Goal: Information Seeking & Learning: Compare options

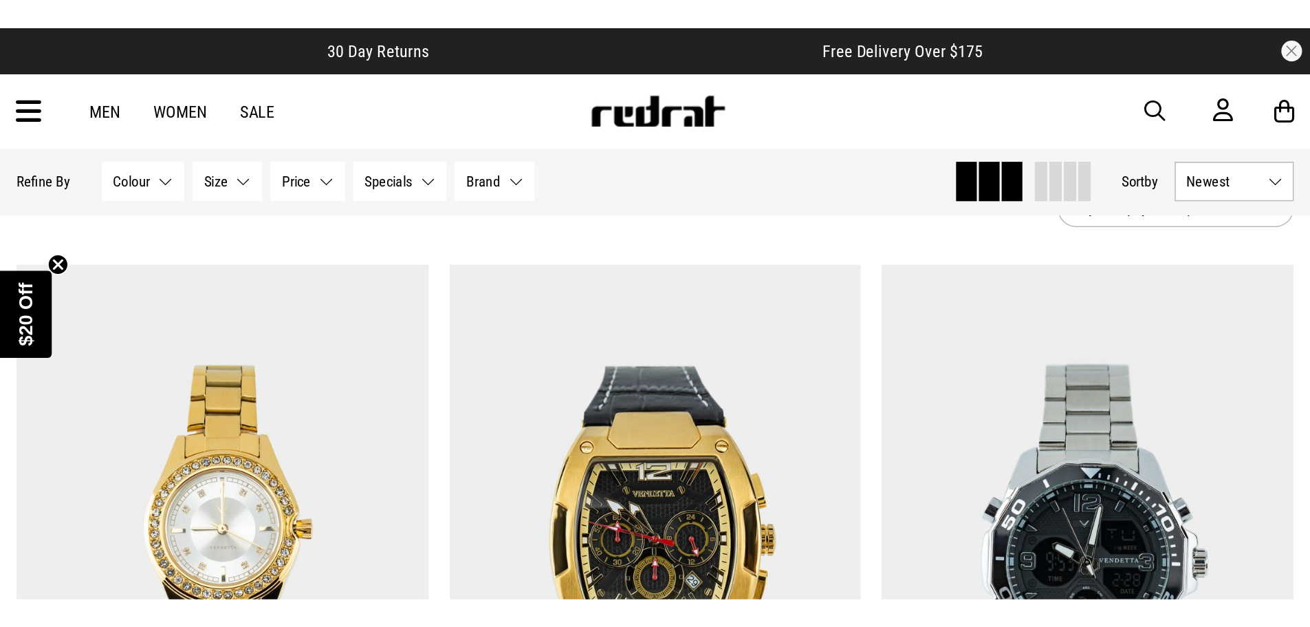
scroll to position [206, 0]
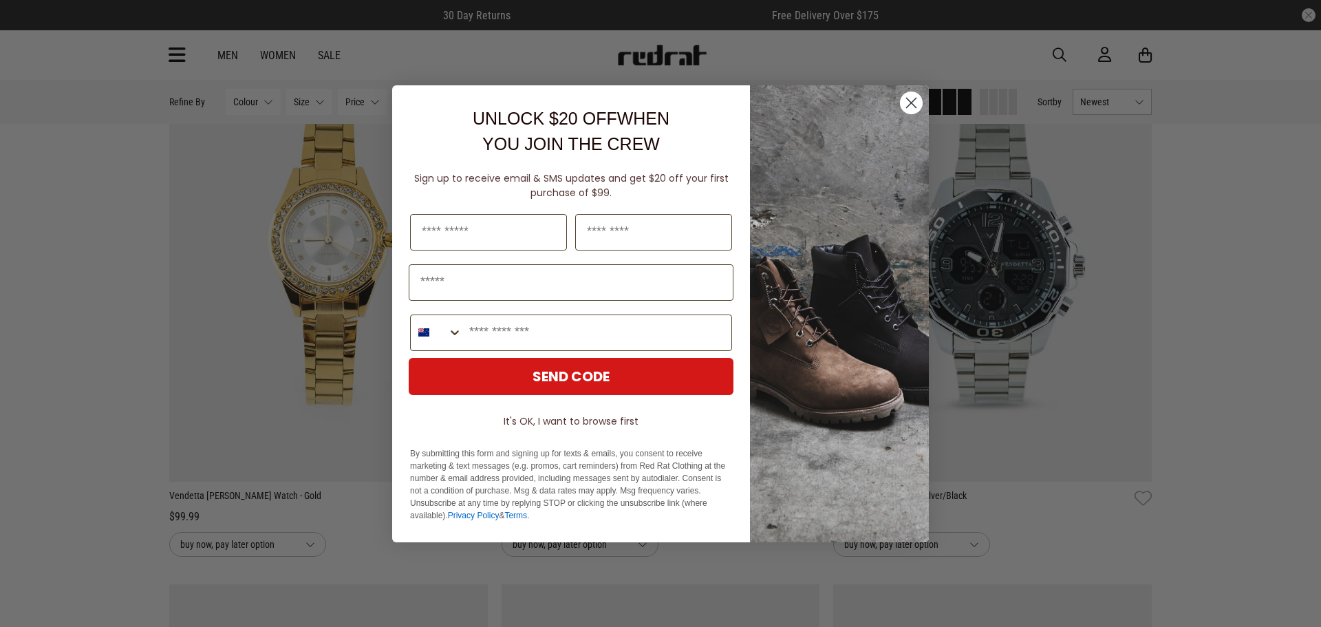
click at [869, 105] on circle "Close dialog" at bounding box center [911, 102] width 23 height 23
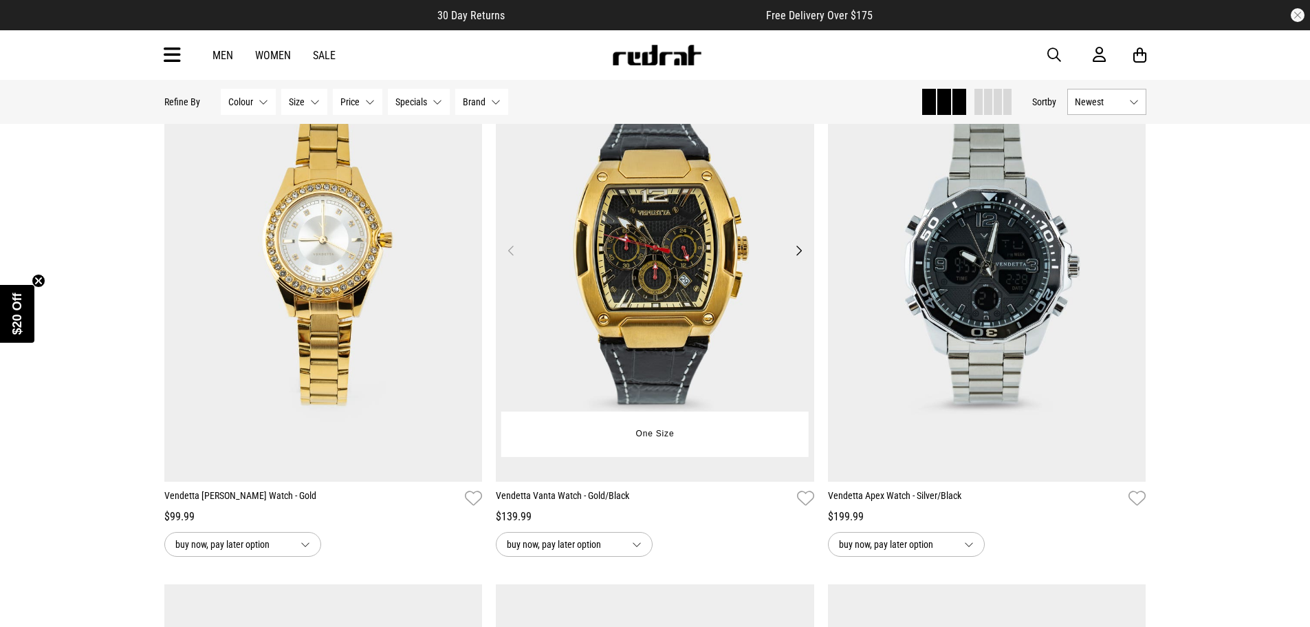
click at [802, 242] on img at bounding box center [655, 259] width 318 height 446
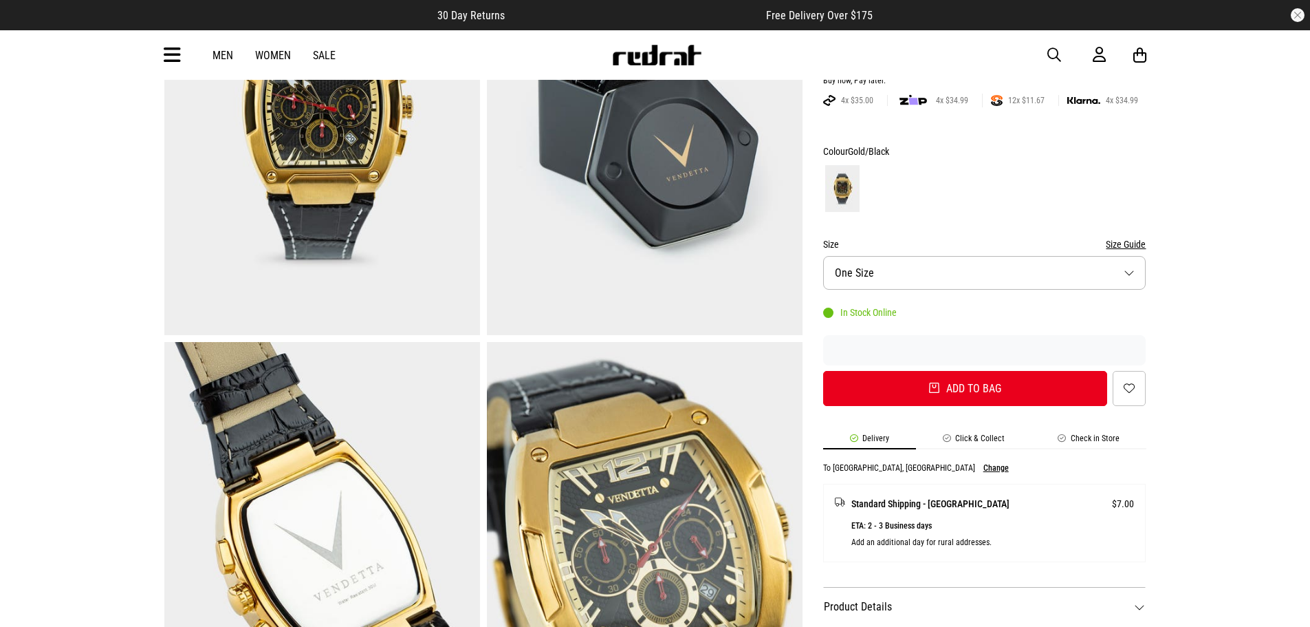
scroll to position [69, 0]
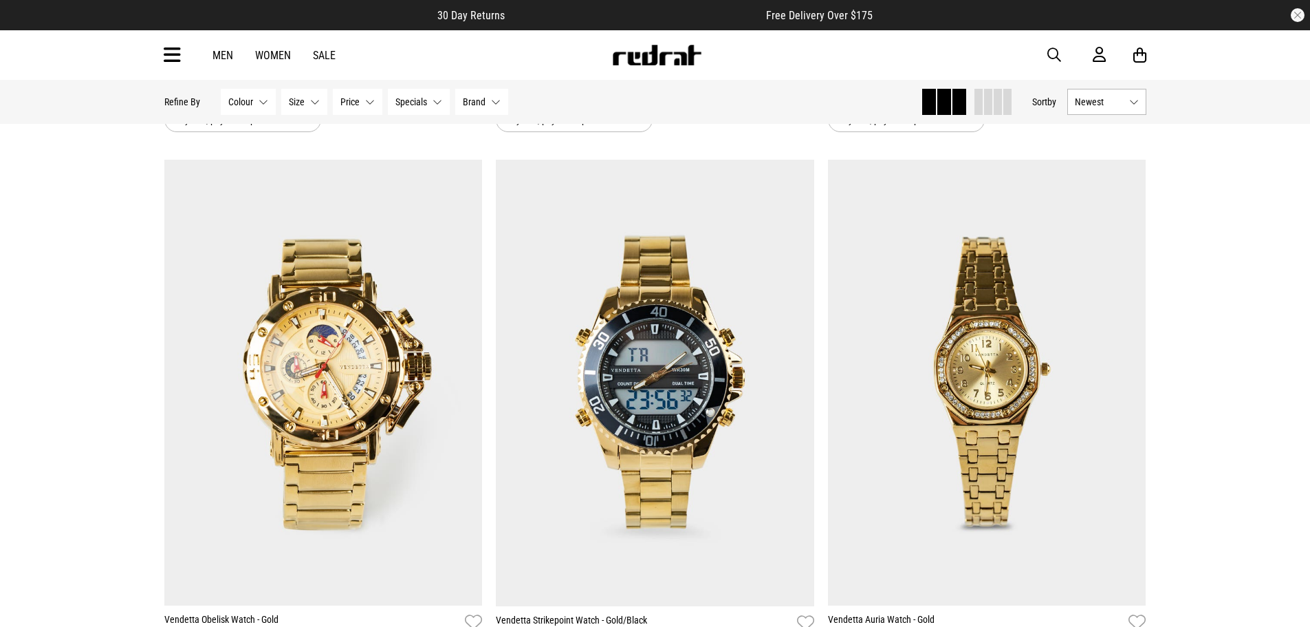
scroll to position [4333, 0]
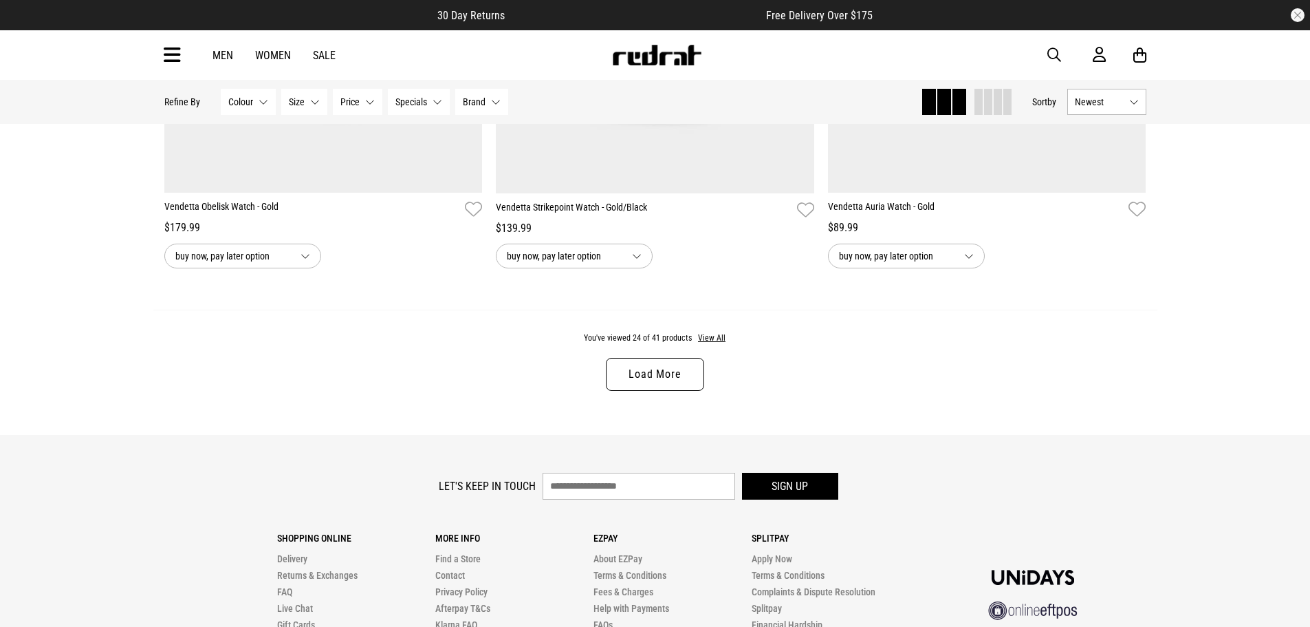
click at [671, 368] on link "Load More" at bounding box center [655, 374] width 98 height 33
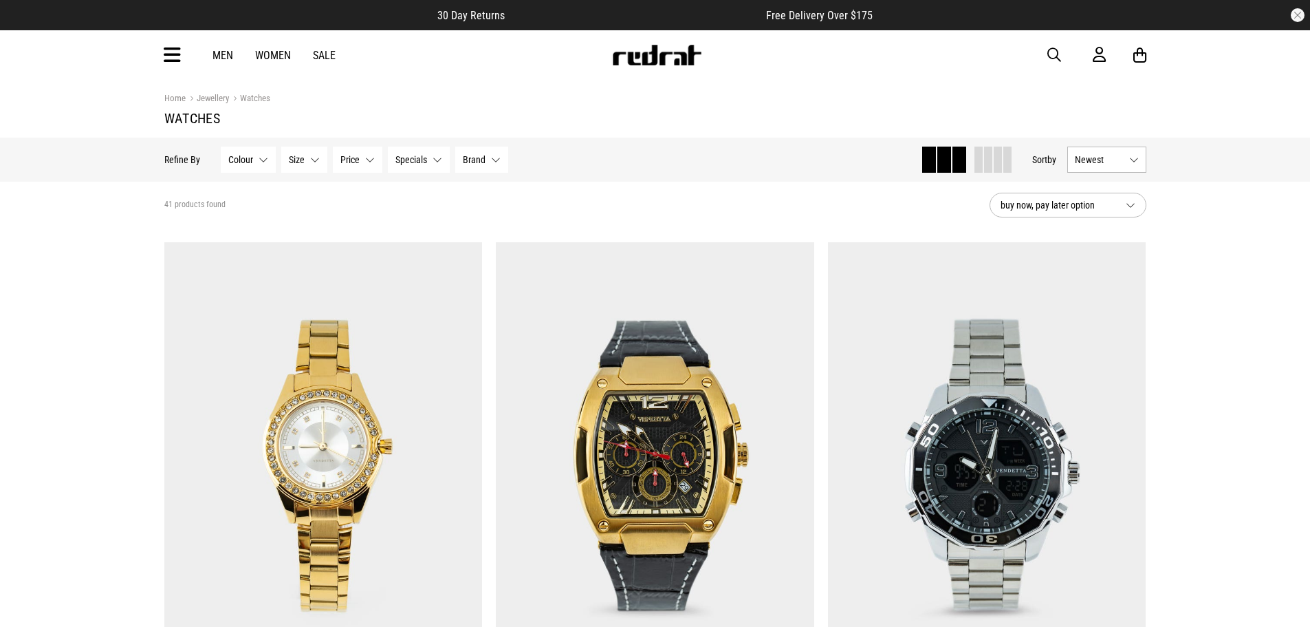
click at [321, 52] on link "Sale" at bounding box center [324, 55] width 23 height 13
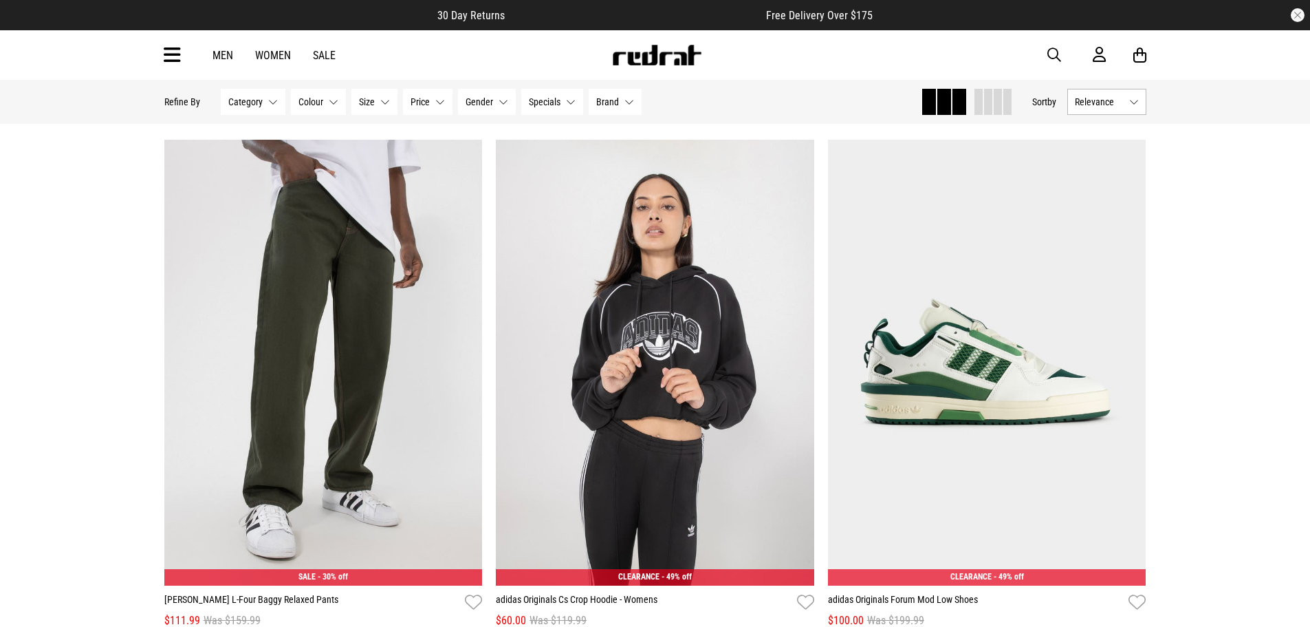
scroll to position [206, 0]
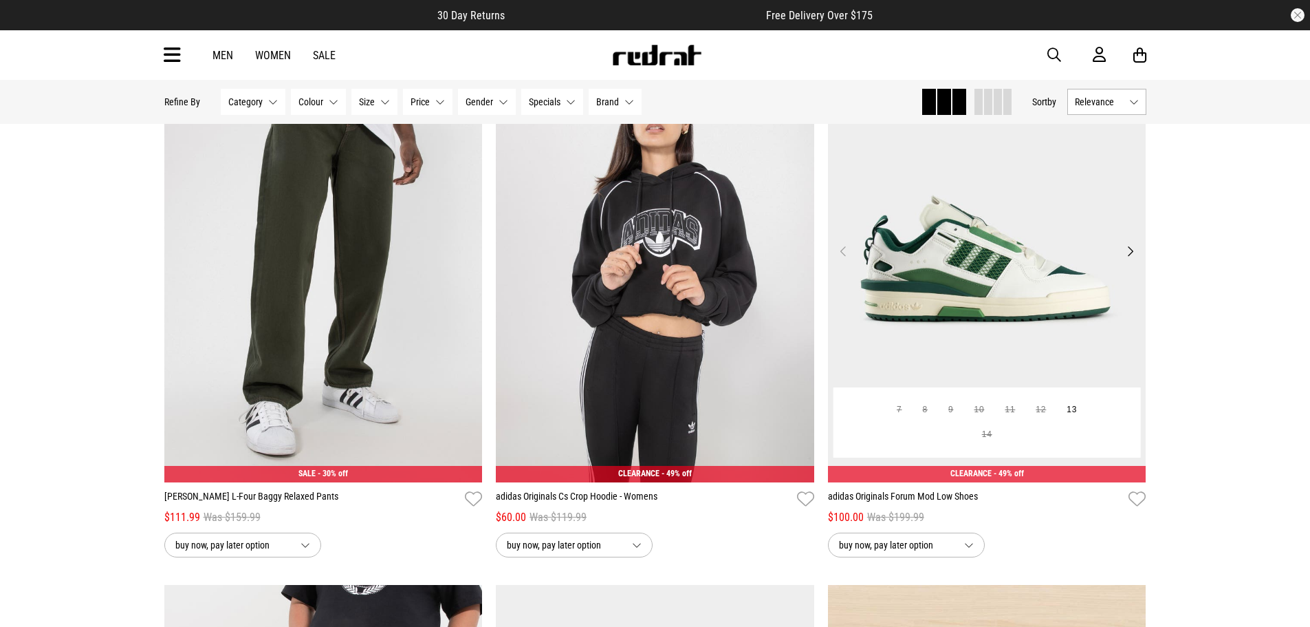
click at [1131, 251] on button "Next" at bounding box center [1130, 251] width 17 height 17
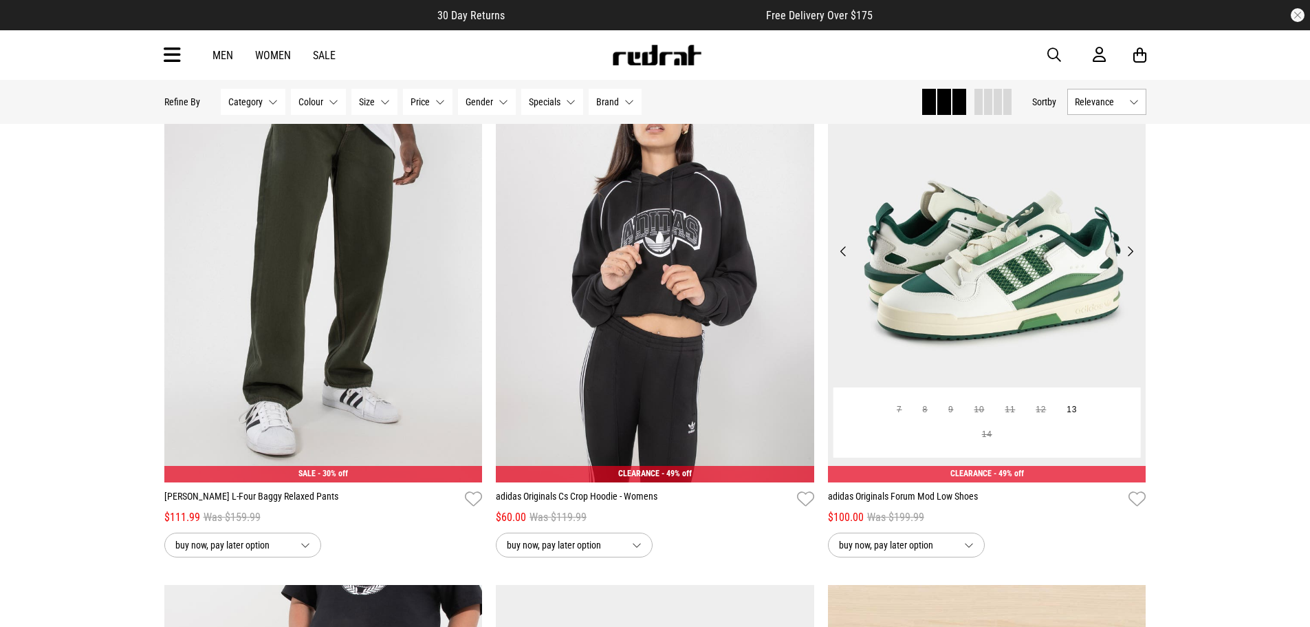
click at [1131, 251] on button "Next" at bounding box center [1130, 251] width 17 height 17
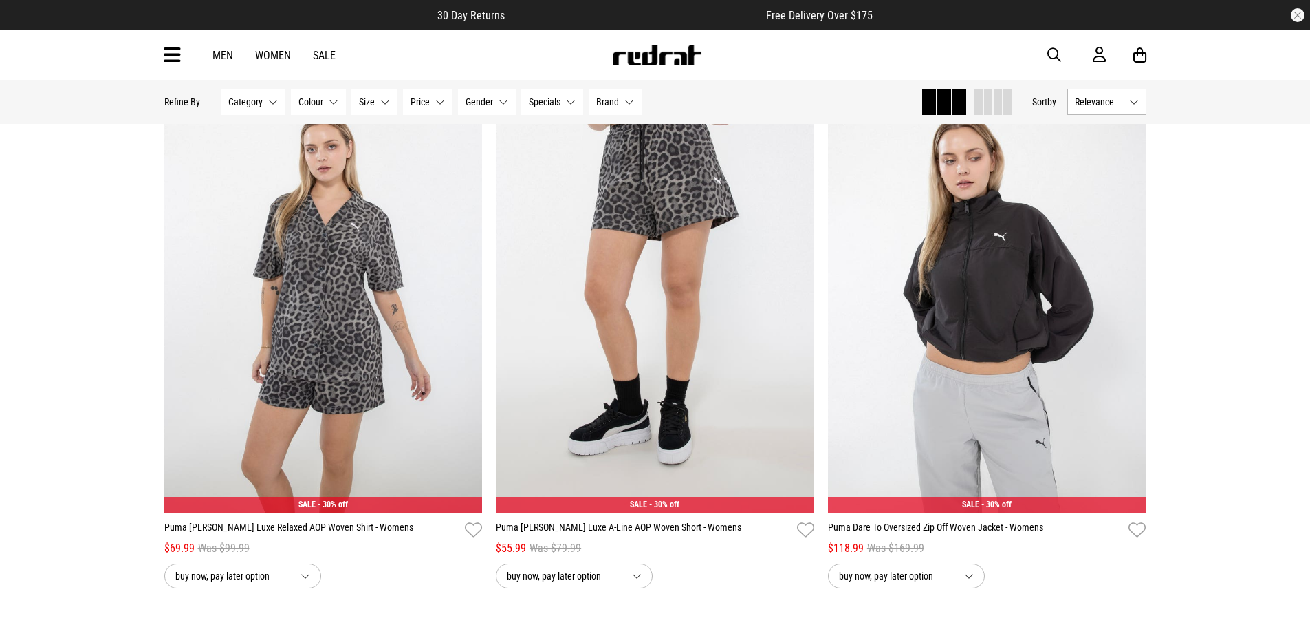
scroll to position [4196, 0]
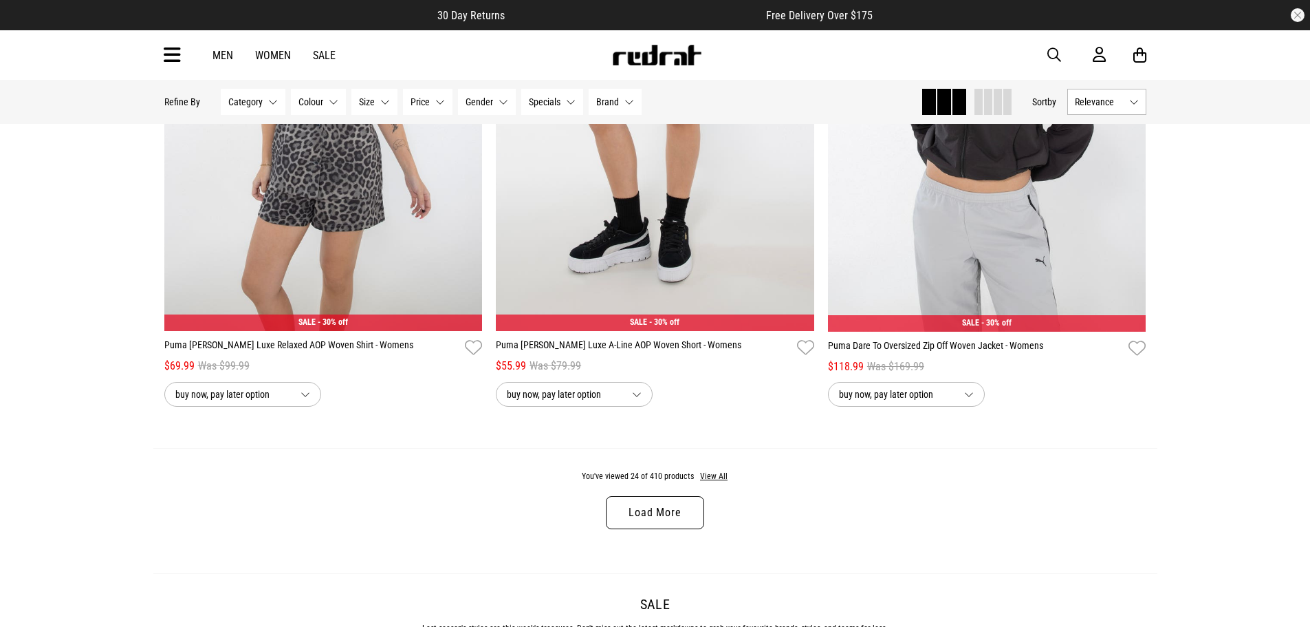
click at [667, 514] on link "Load More" at bounding box center [655, 512] width 98 height 33
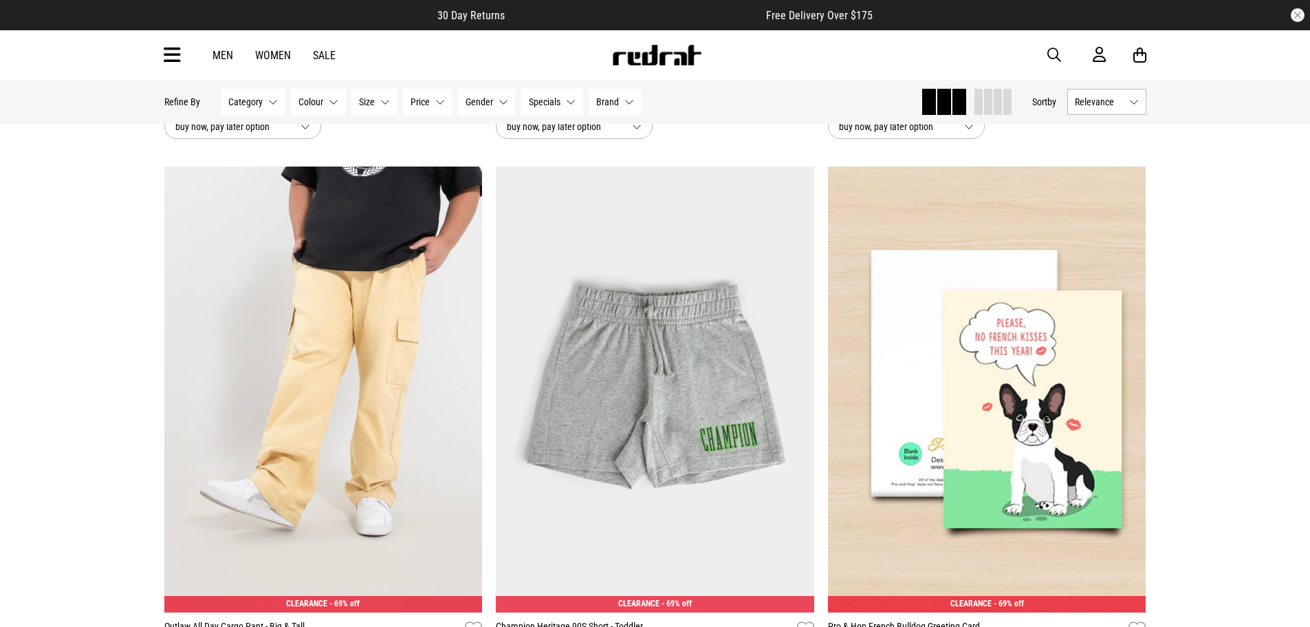
scroll to position [602, 0]
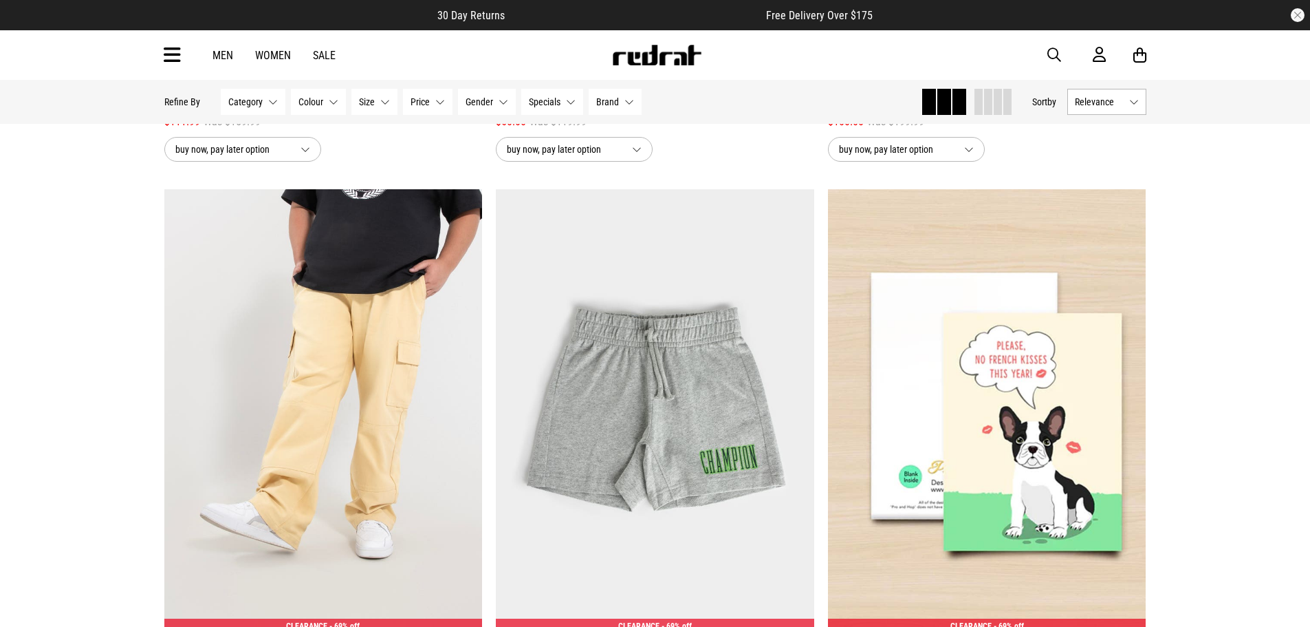
click at [268, 105] on button "Category None selected" at bounding box center [253, 102] width 65 height 26
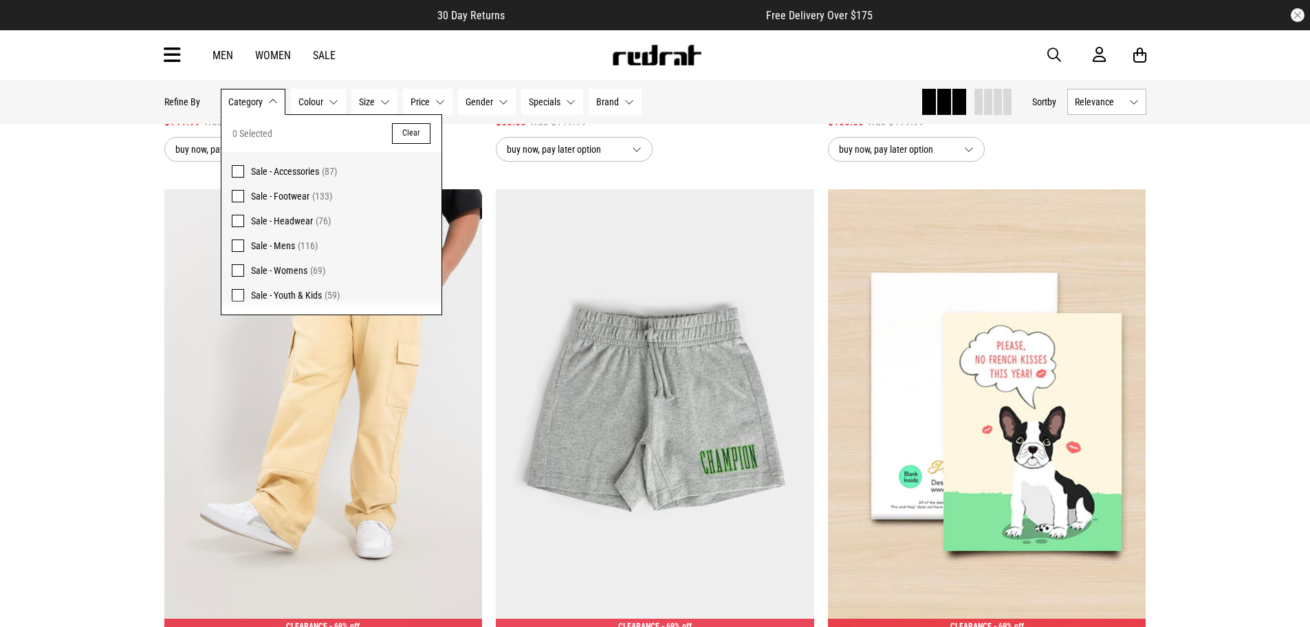
click at [237, 193] on span at bounding box center [238, 196] width 12 height 12
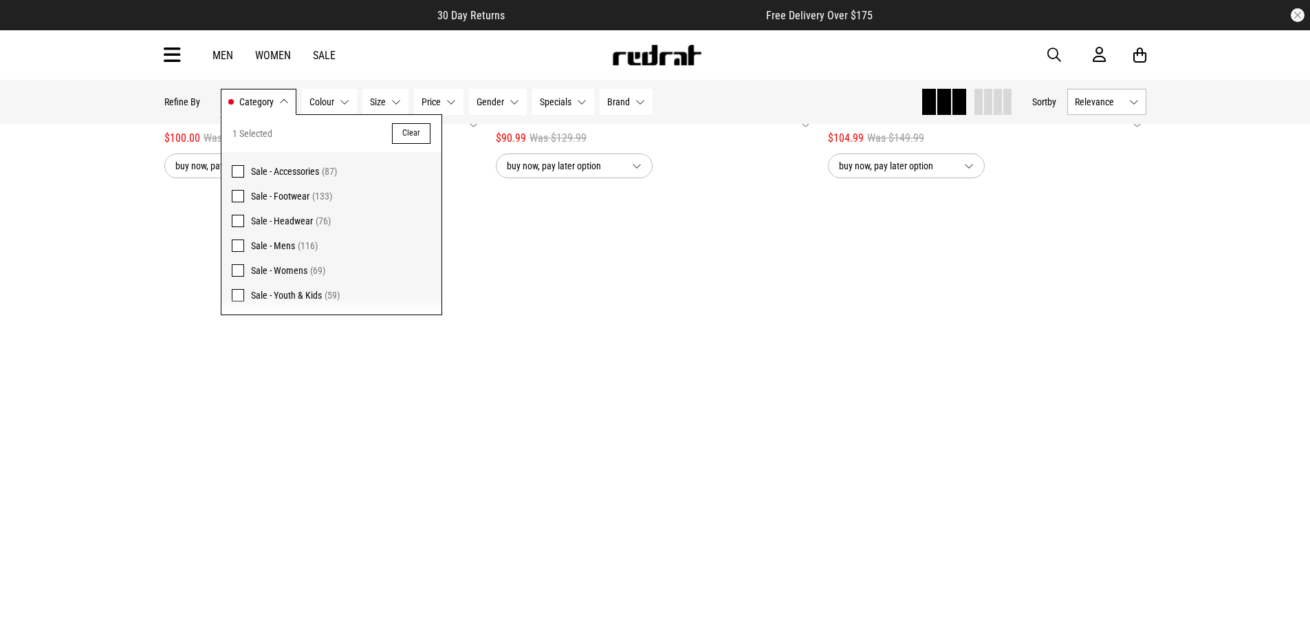
scroll to position [618, 0]
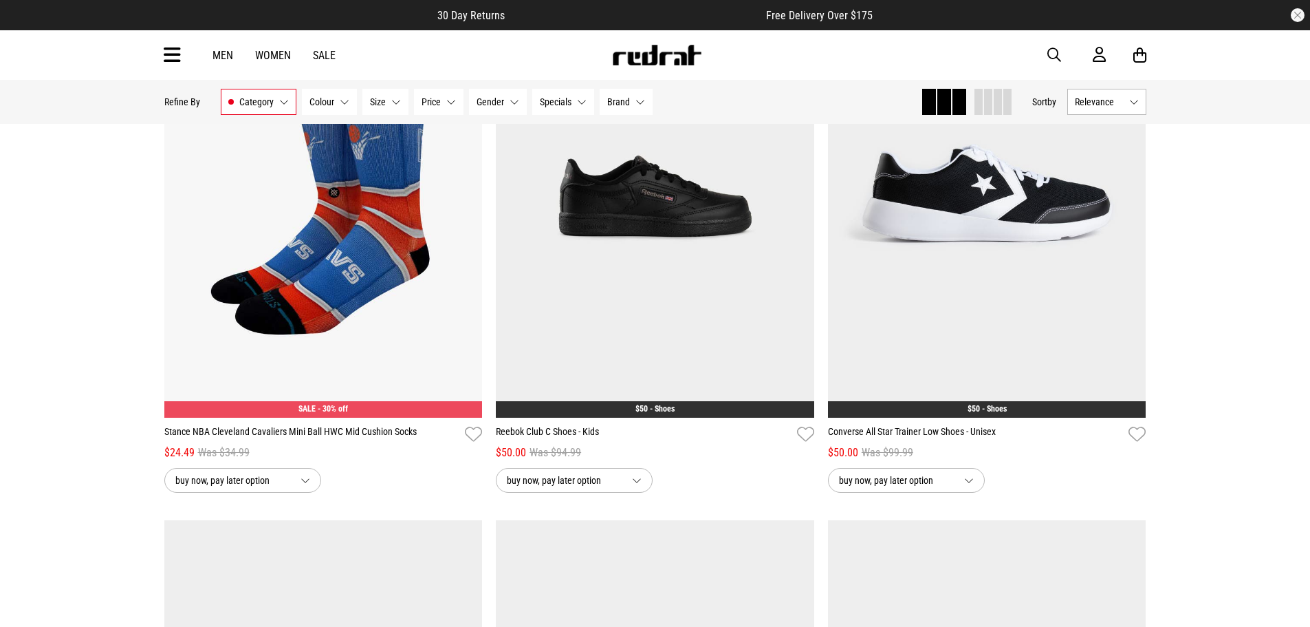
scroll to position [756, 0]
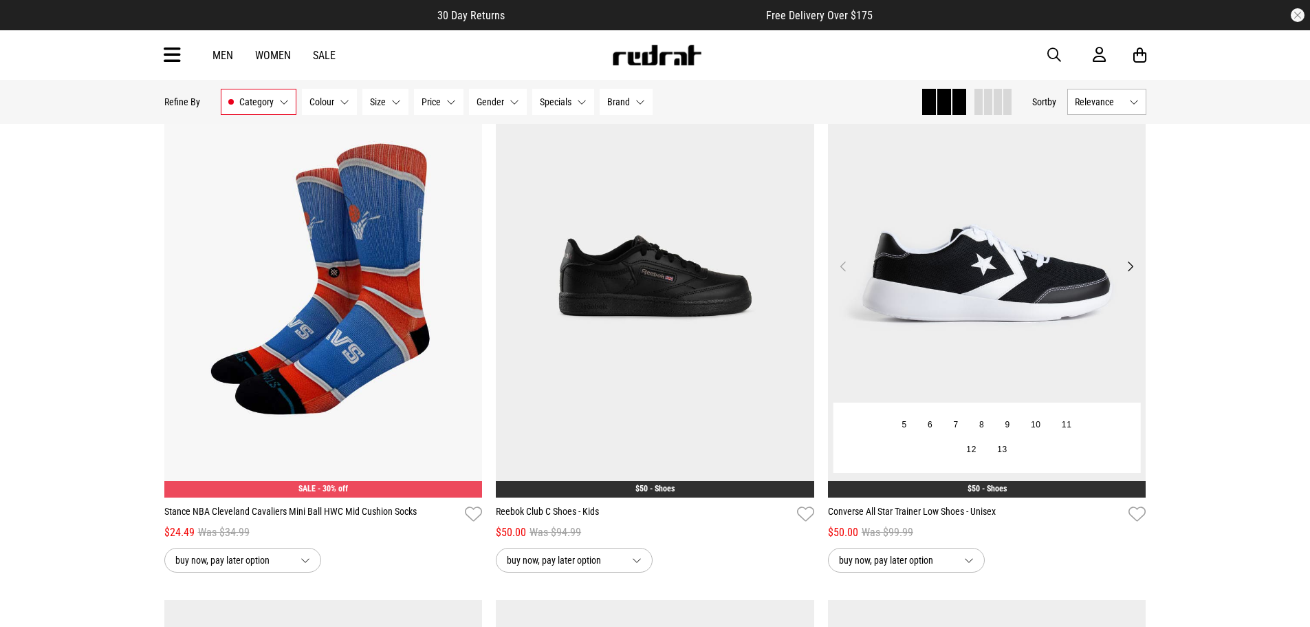
click at [1130, 267] on button "Next" at bounding box center [1130, 266] width 17 height 17
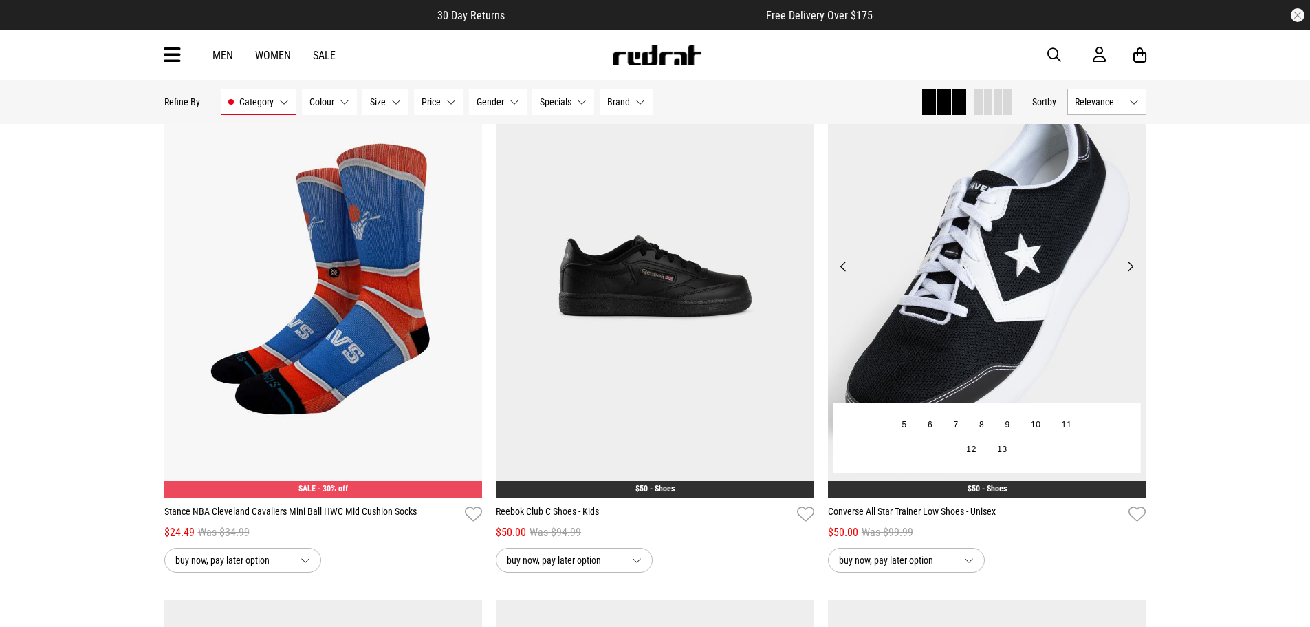
click at [1130, 267] on button "Next" at bounding box center [1130, 266] width 17 height 17
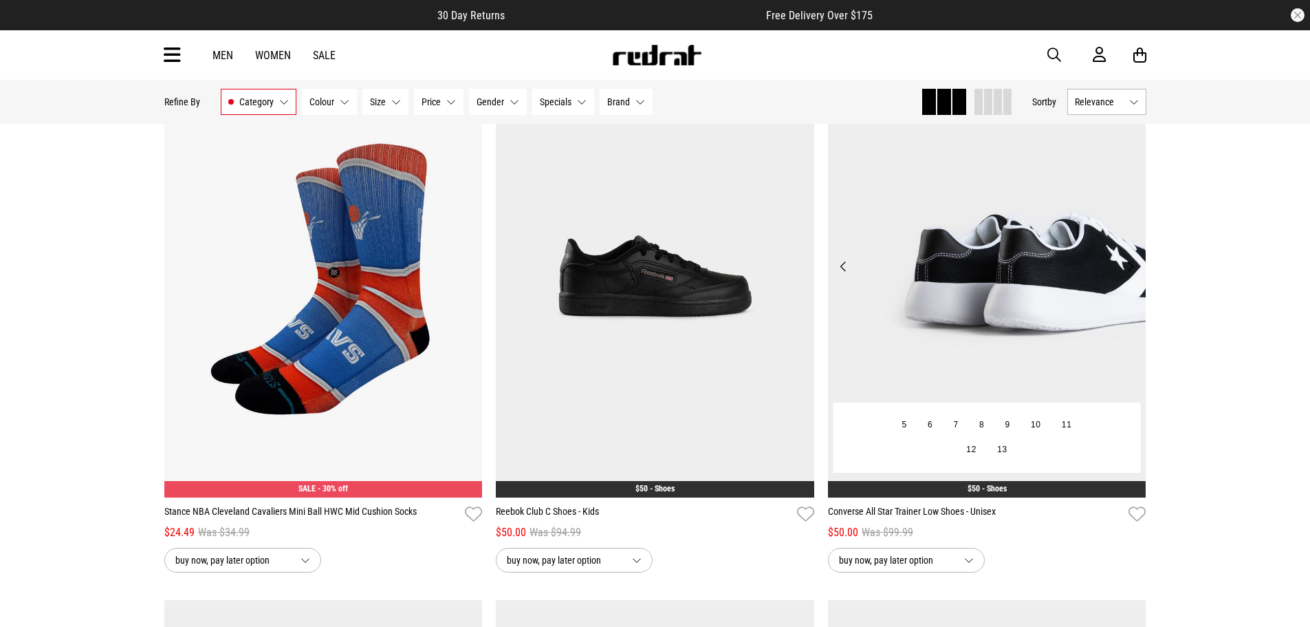
click at [1130, 267] on button "Next" at bounding box center [1130, 266] width 17 height 17
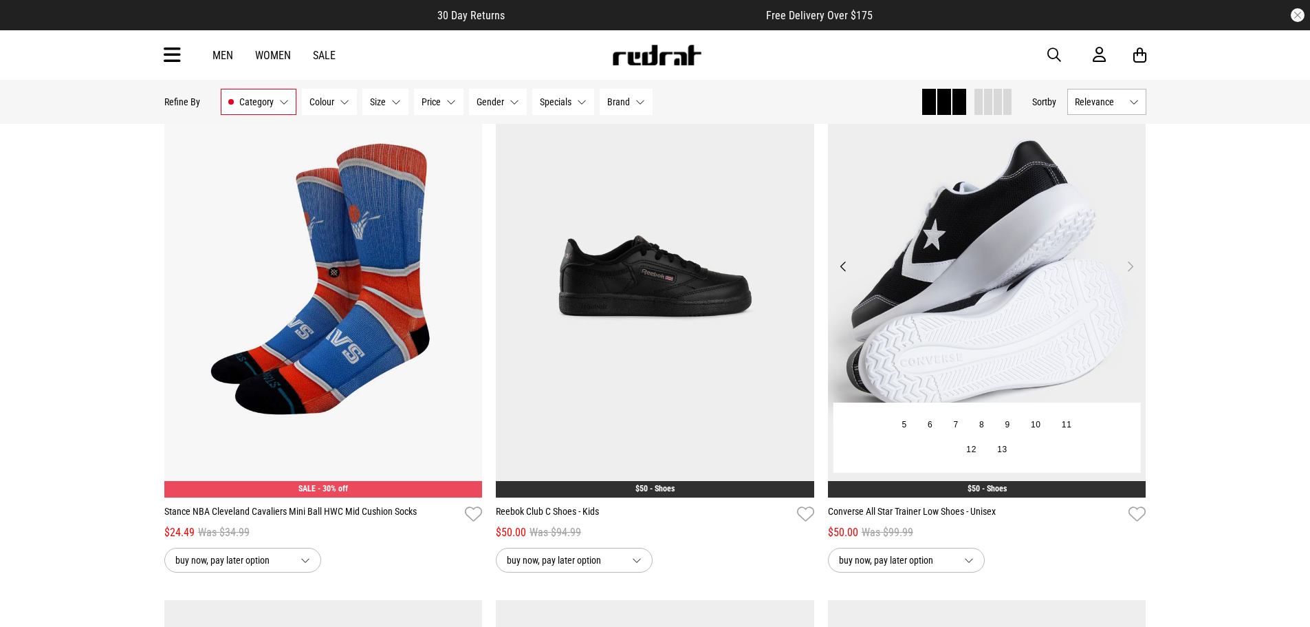
click at [1130, 267] on button "Next" at bounding box center [1130, 266] width 17 height 17
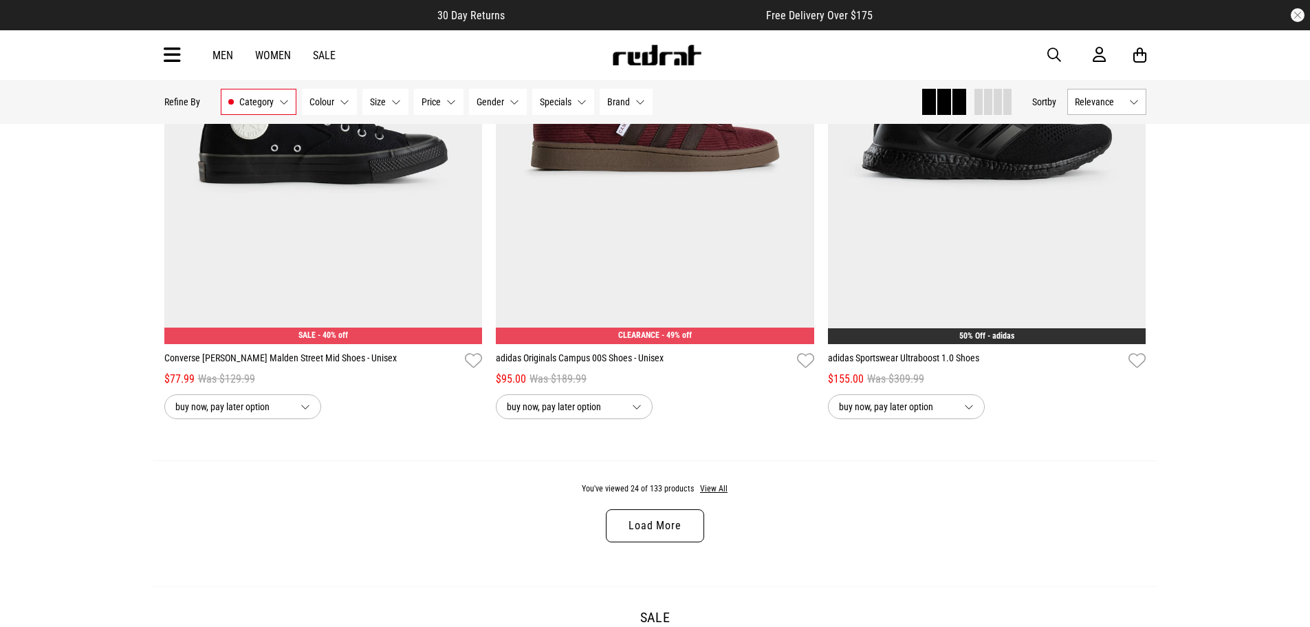
scroll to position [4401, 0]
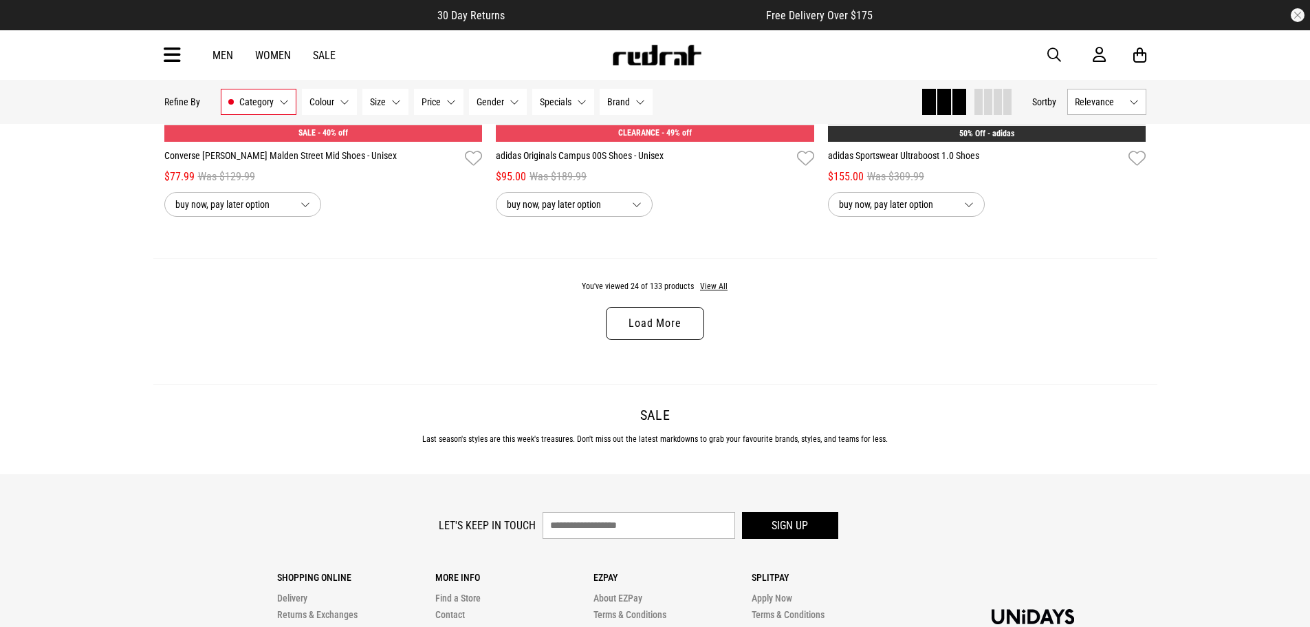
click at [646, 318] on link "Load More" at bounding box center [655, 323] width 98 height 33
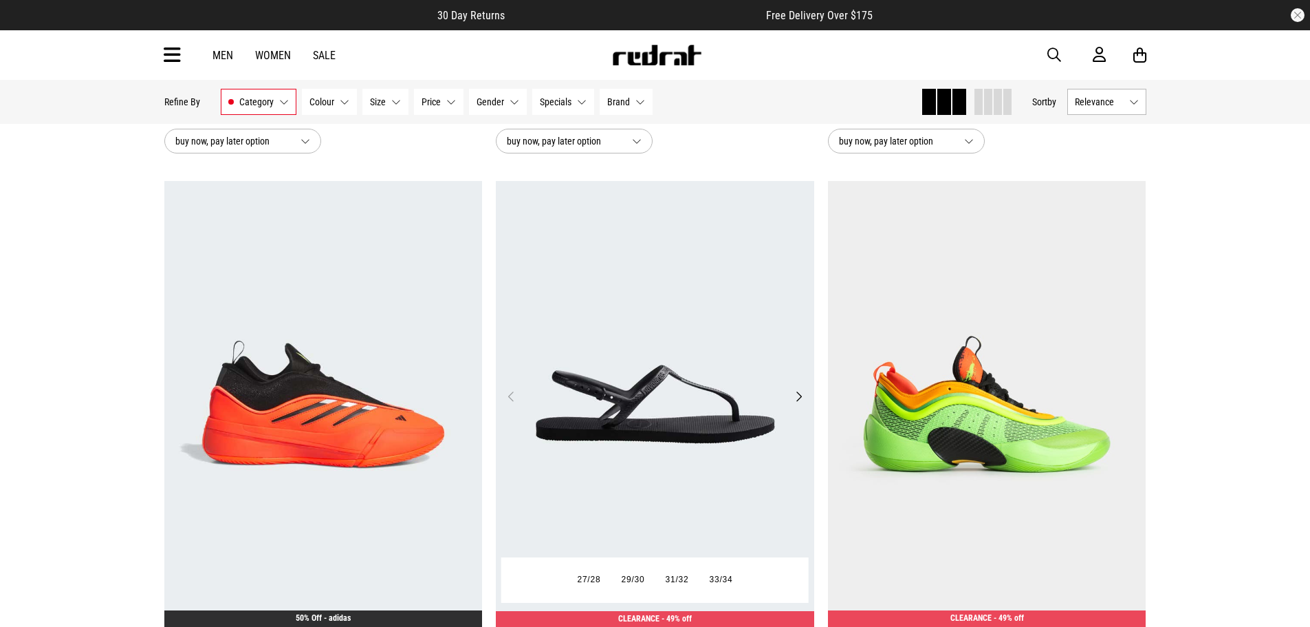
scroll to position [4608, 0]
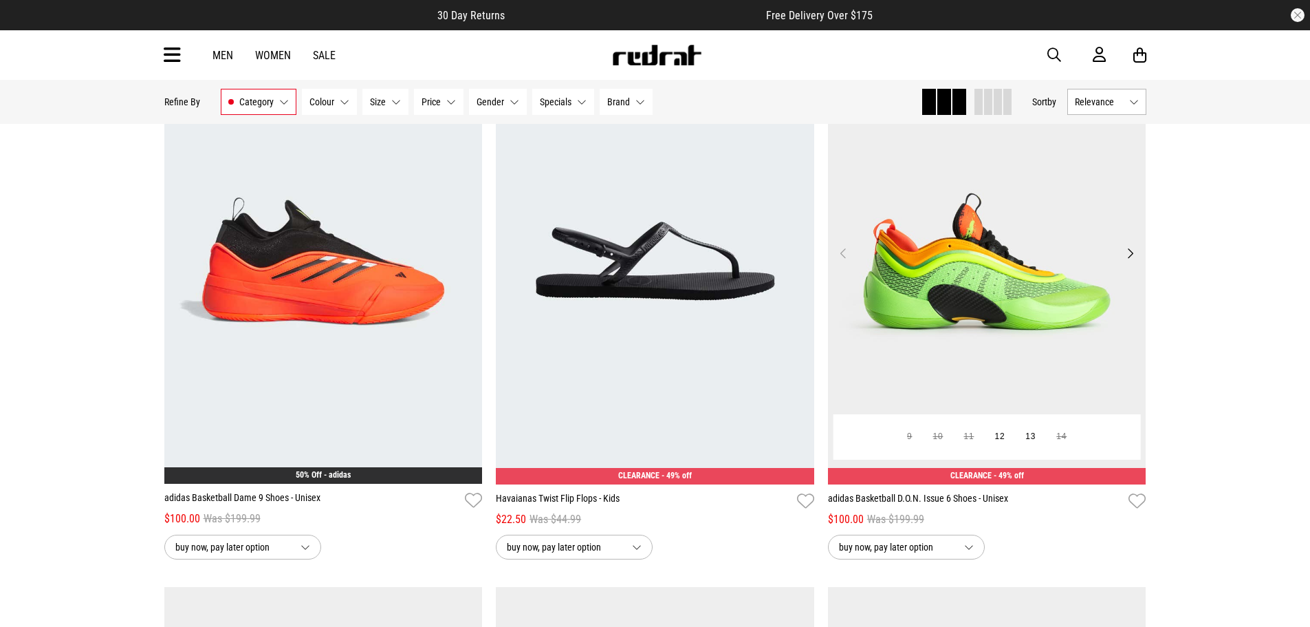
click at [1131, 261] on button "Next" at bounding box center [1130, 253] width 17 height 17
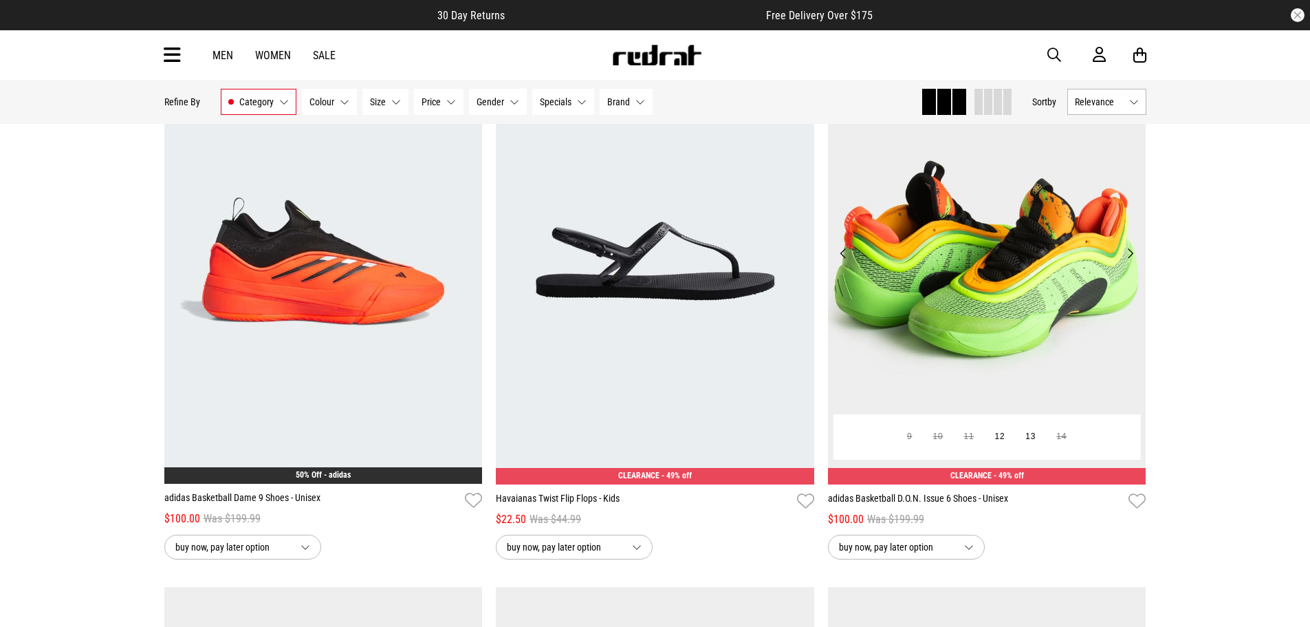
click at [1131, 261] on button "Next" at bounding box center [1130, 253] width 17 height 17
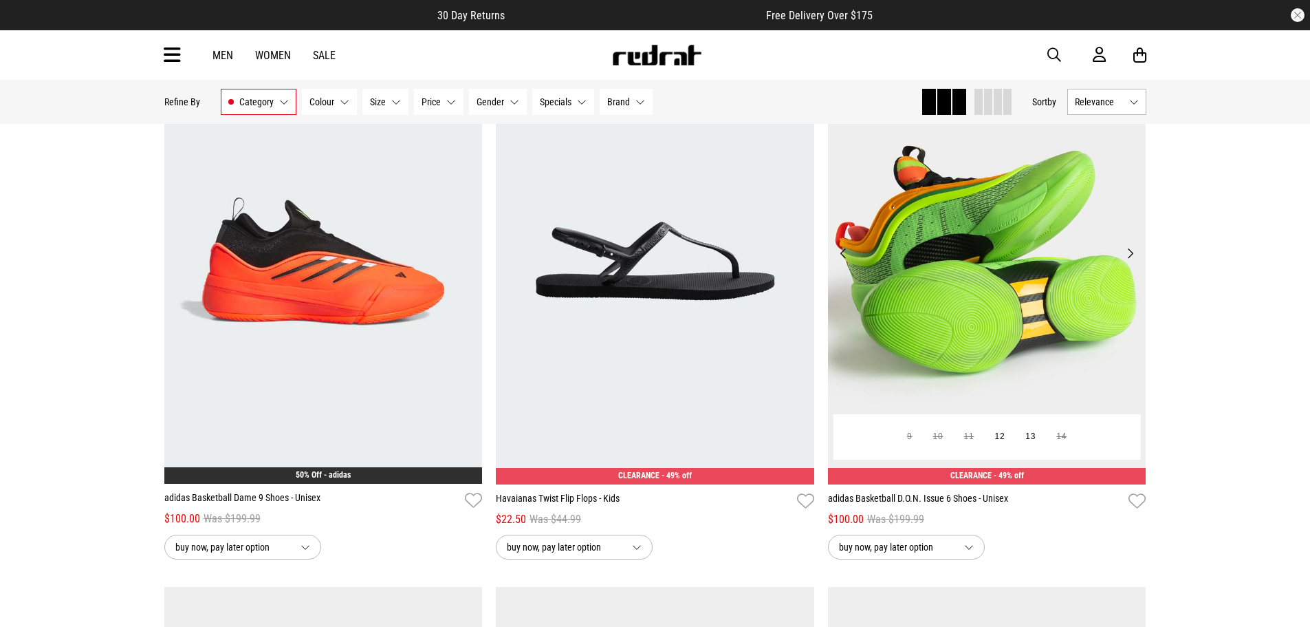
click at [1131, 261] on button "Next" at bounding box center [1130, 253] width 17 height 17
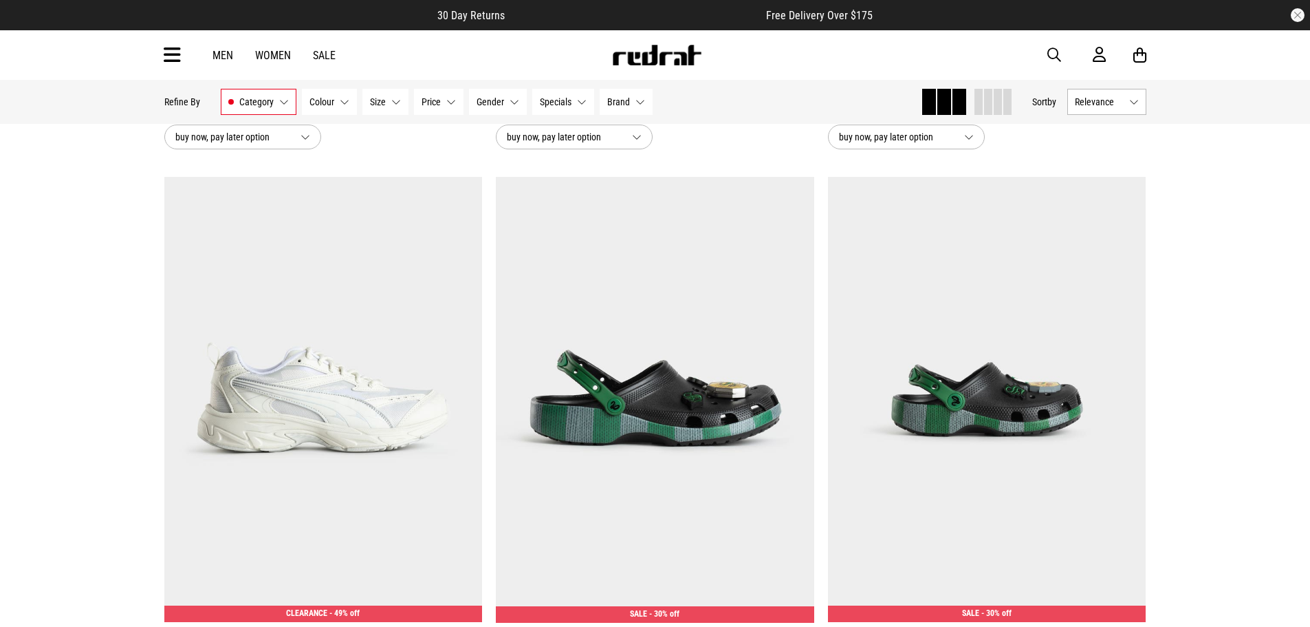
scroll to position [5158, 0]
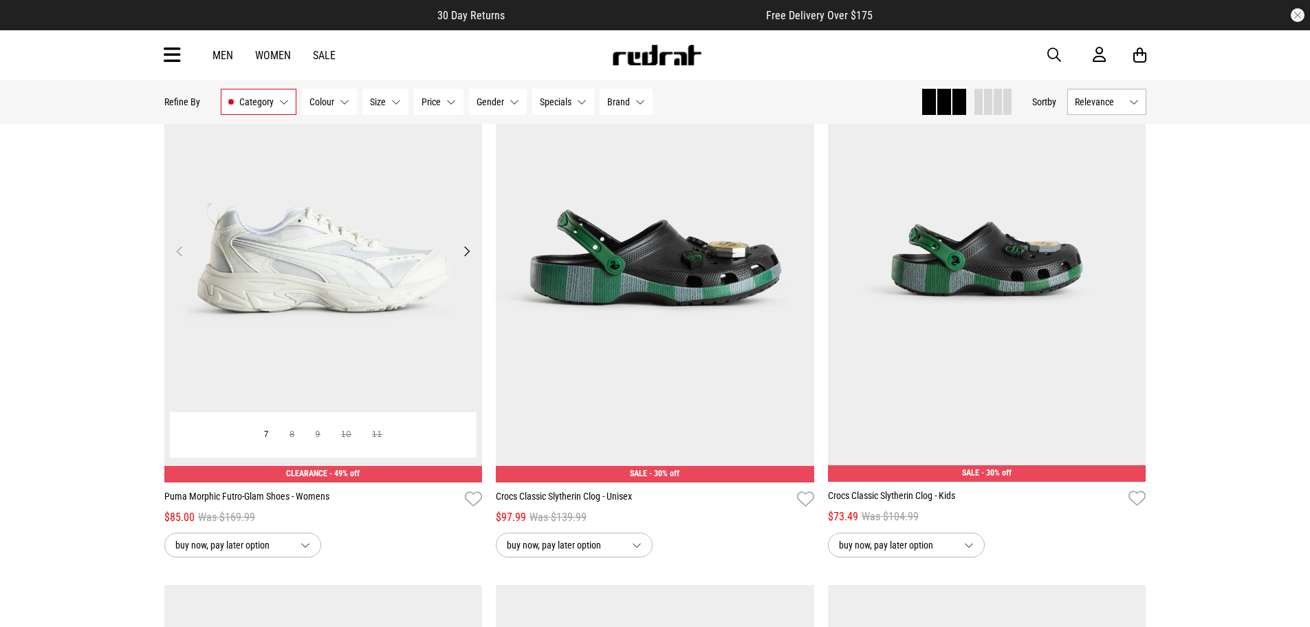
click at [467, 257] on button "Next" at bounding box center [466, 251] width 17 height 17
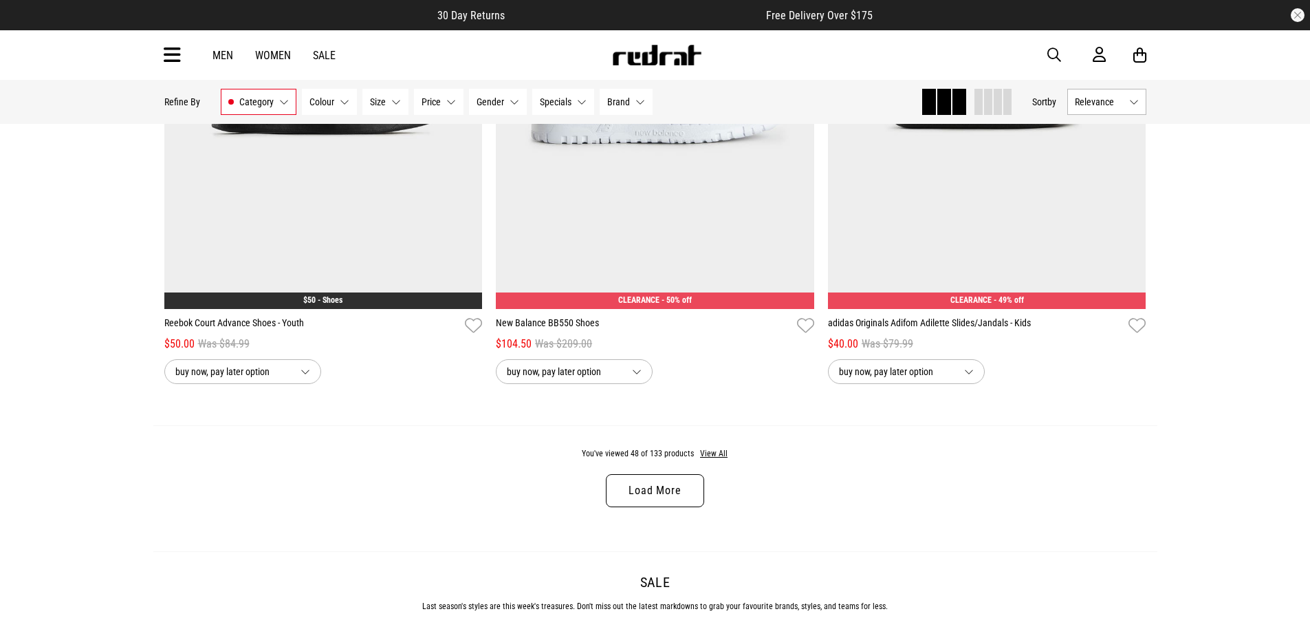
scroll to position [8872, 0]
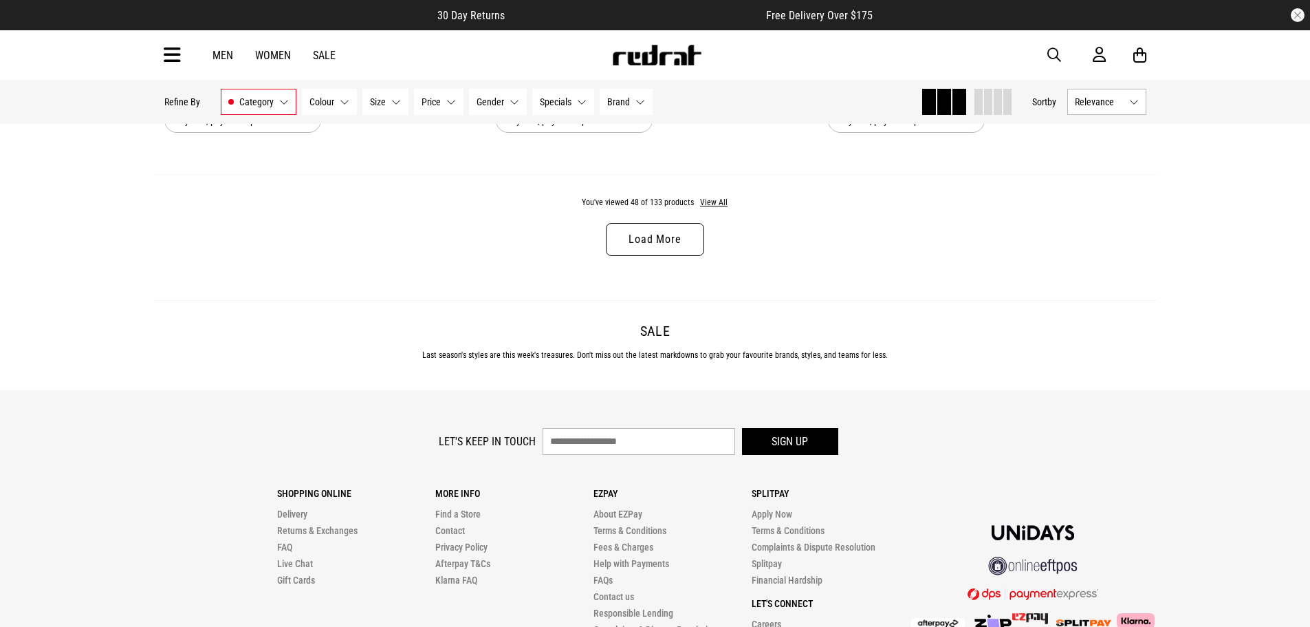
click at [695, 239] on link "Load More" at bounding box center [655, 239] width 98 height 33
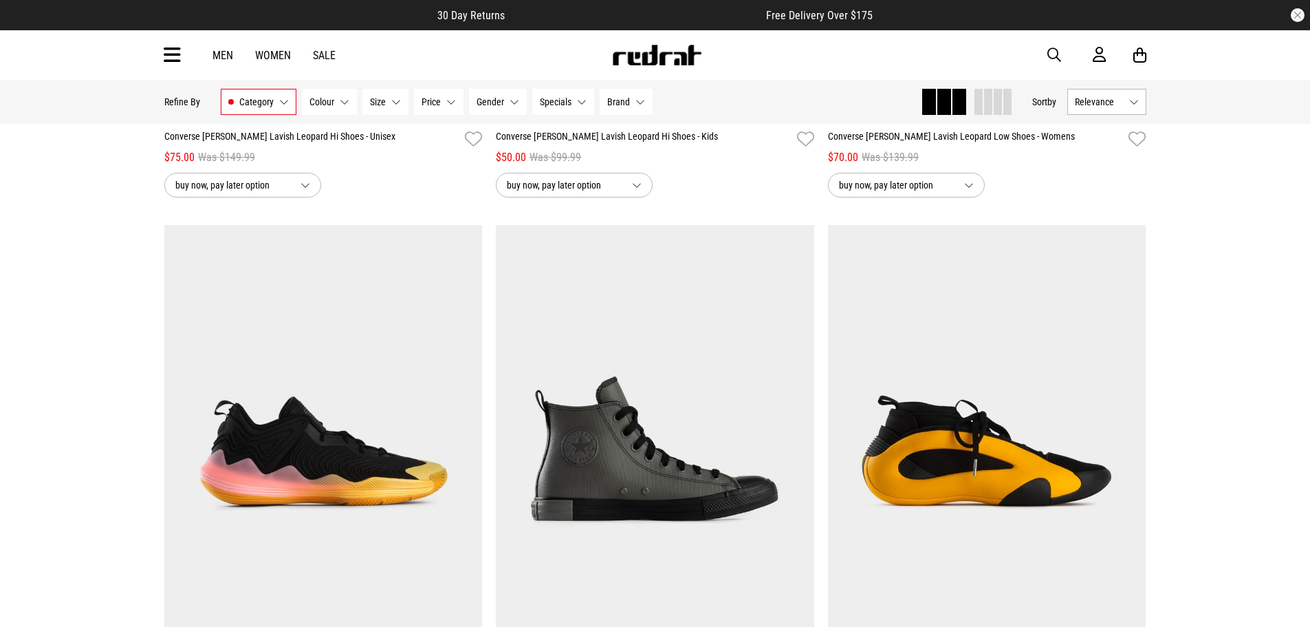
scroll to position [10111, 0]
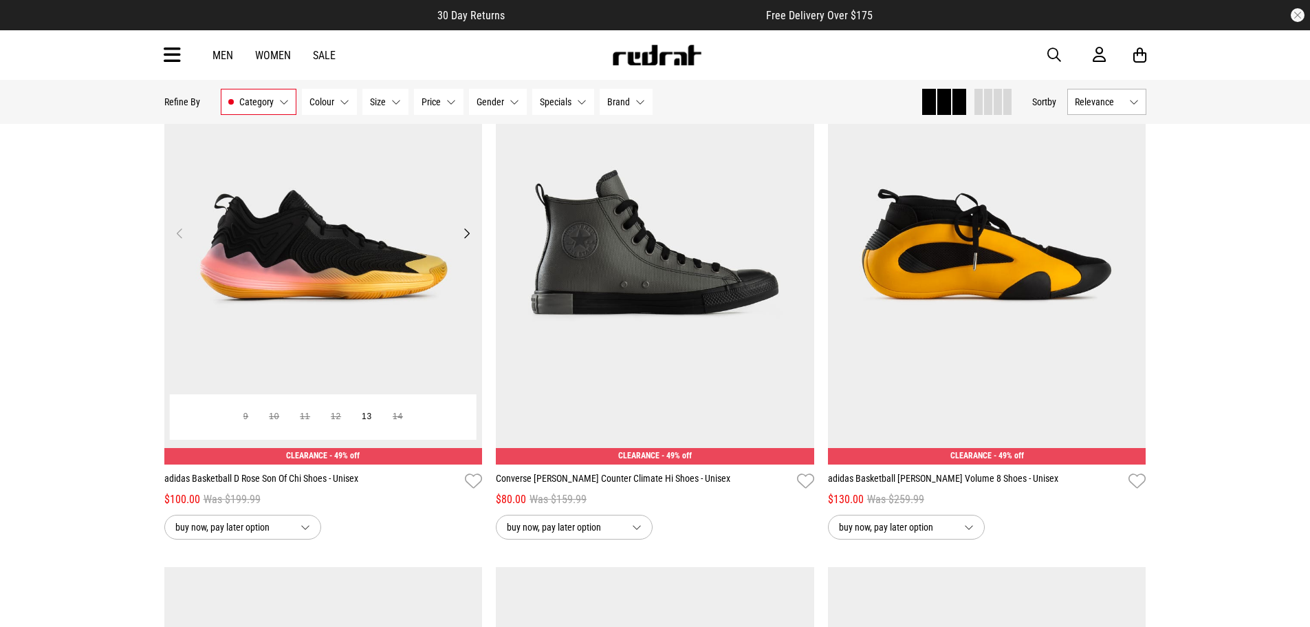
click at [466, 241] on button "Next" at bounding box center [466, 233] width 17 height 17
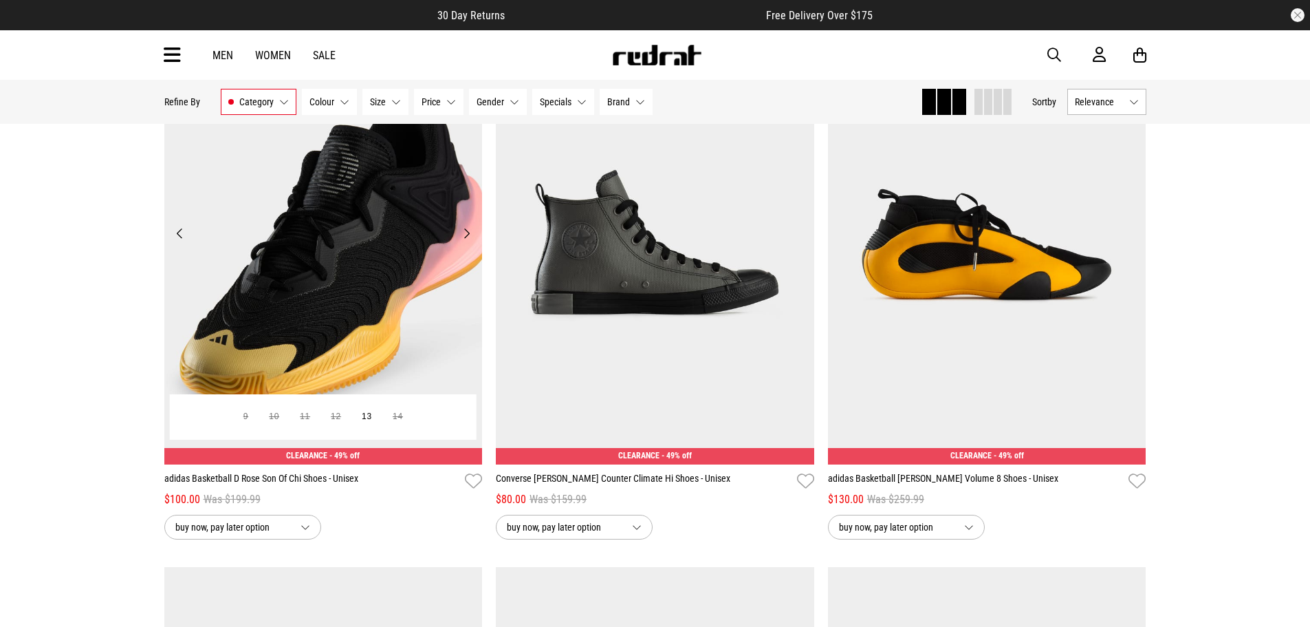
click at [466, 241] on button "Next" at bounding box center [466, 233] width 17 height 17
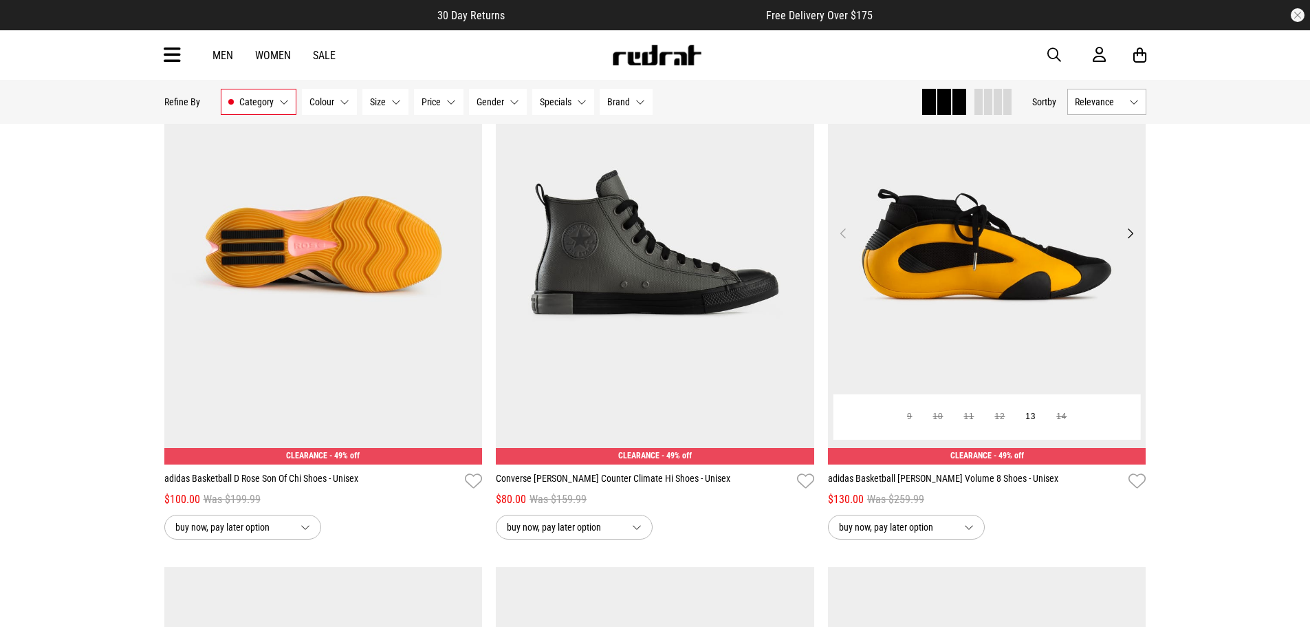
click at [1130, 241] on button "Next" at bounding box center [1130, 233] width 17 height 17
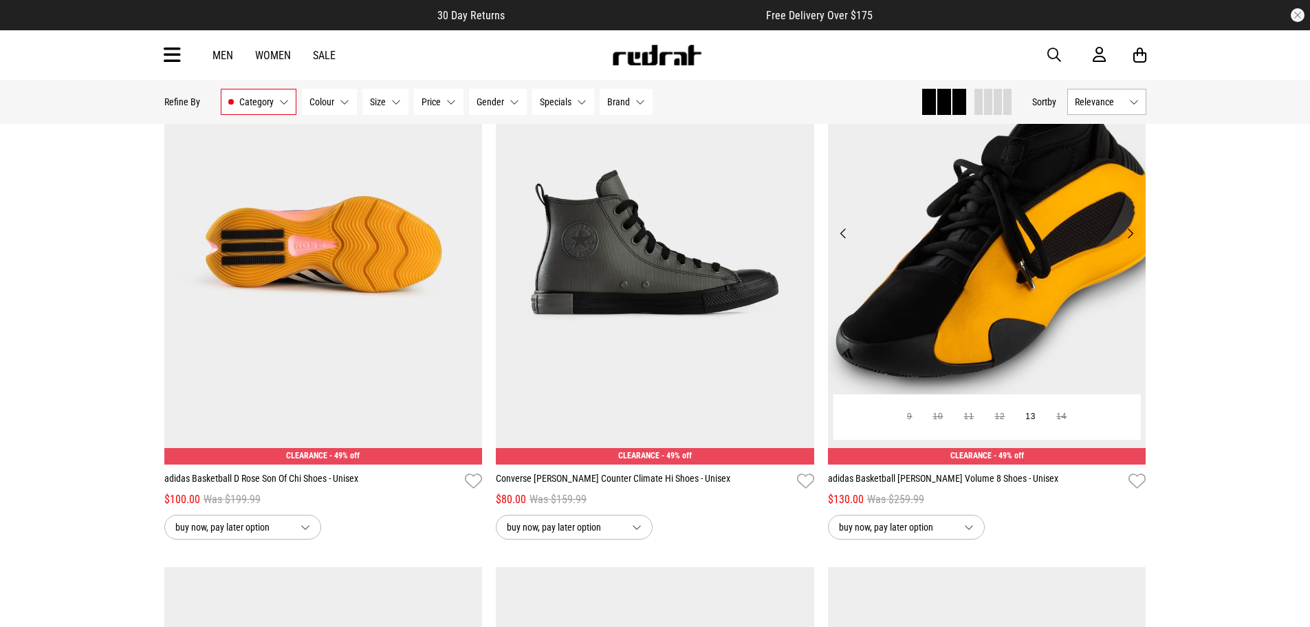
click at [1130, 241] on button "Next" at bounding box center [1130, 233] width 17 height 17
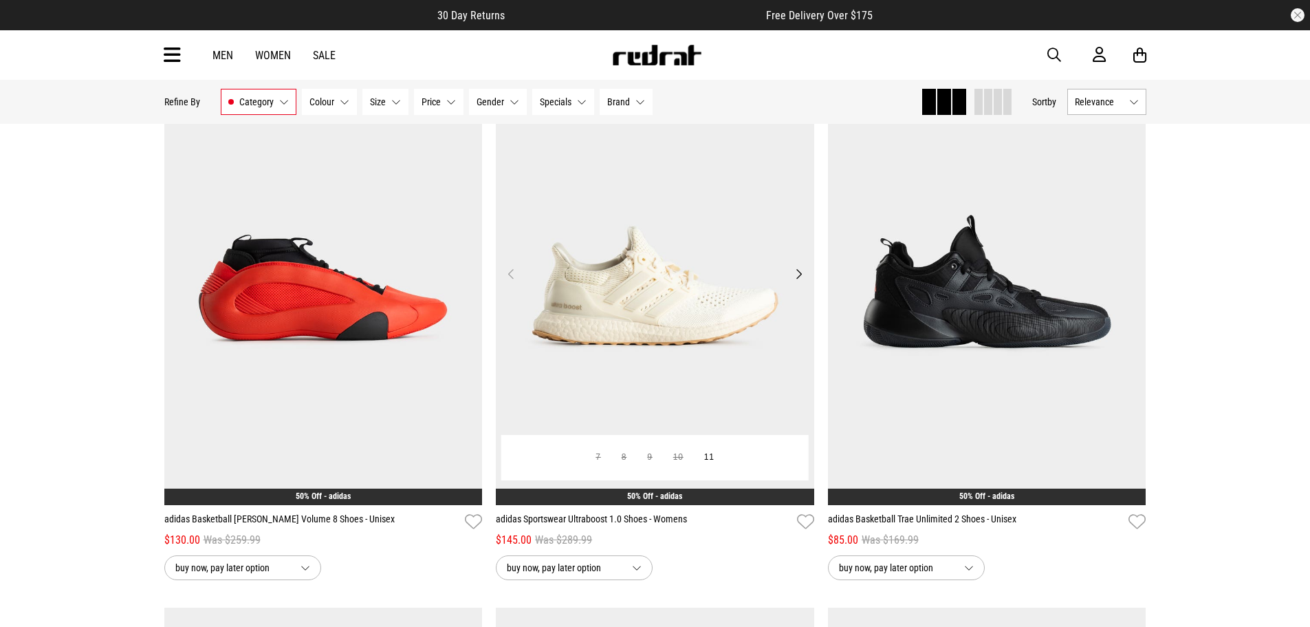
scroll to position [12243, 0]
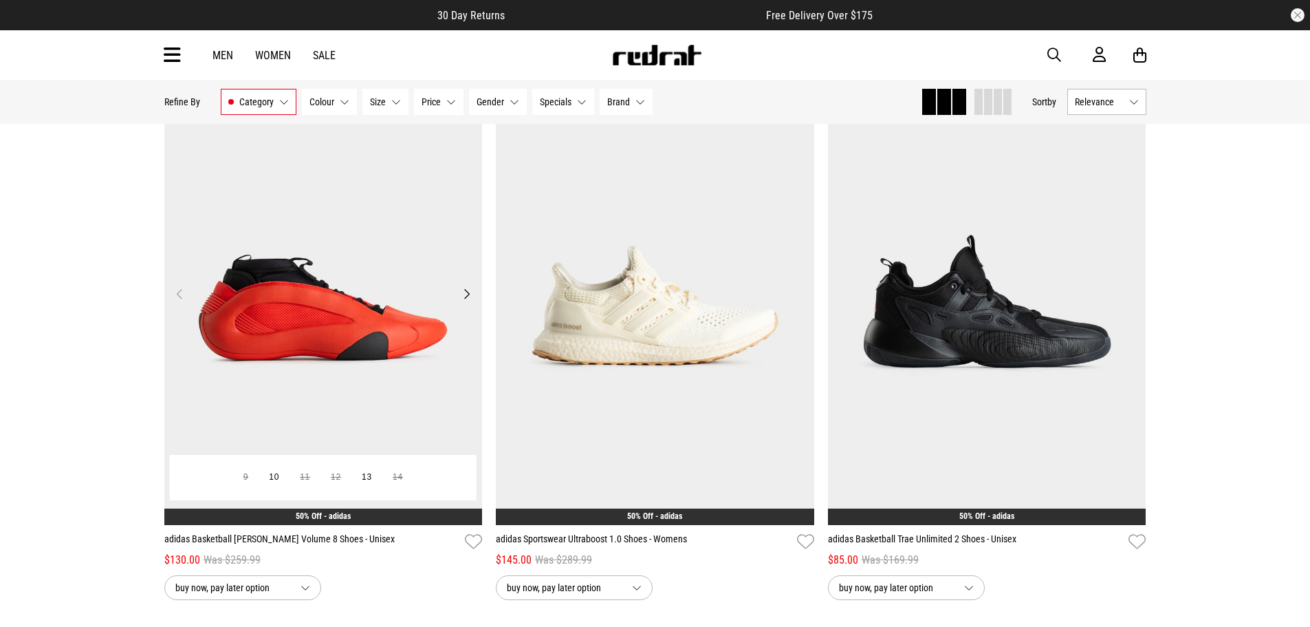
click at [471, 302] on button "Next" at bounding box center [466, 293] width 17 height 17
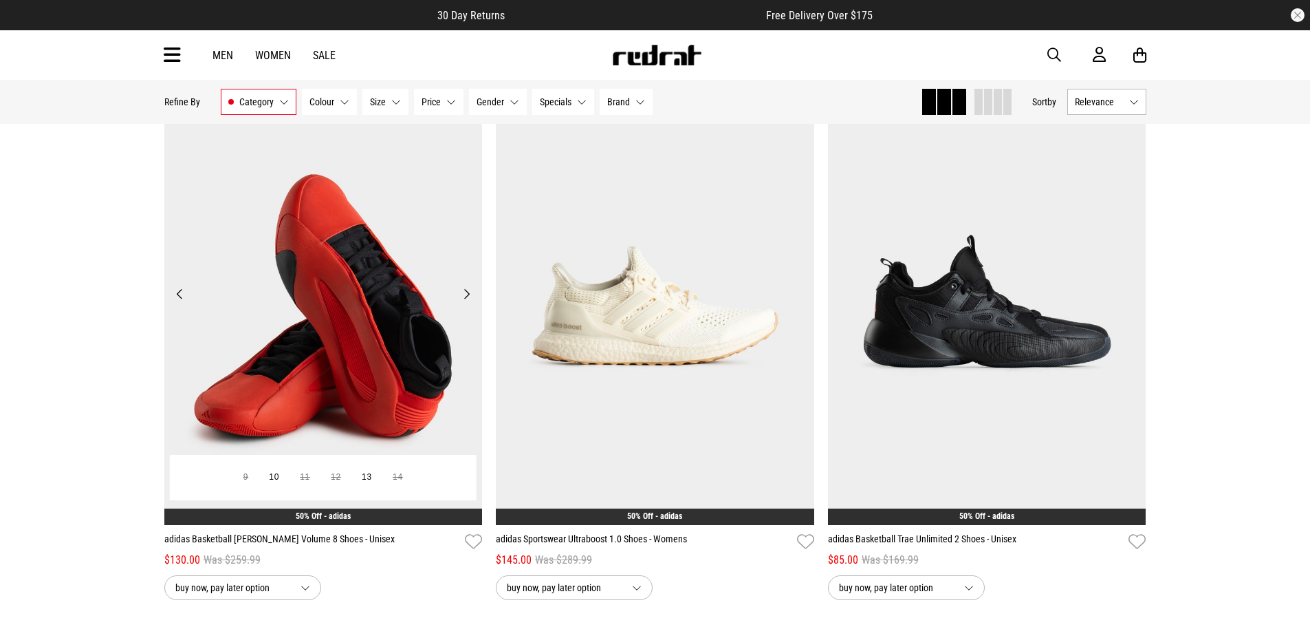
click at [471, 302] on button "Next" at bounding box center [466, 293] width 17 height 17
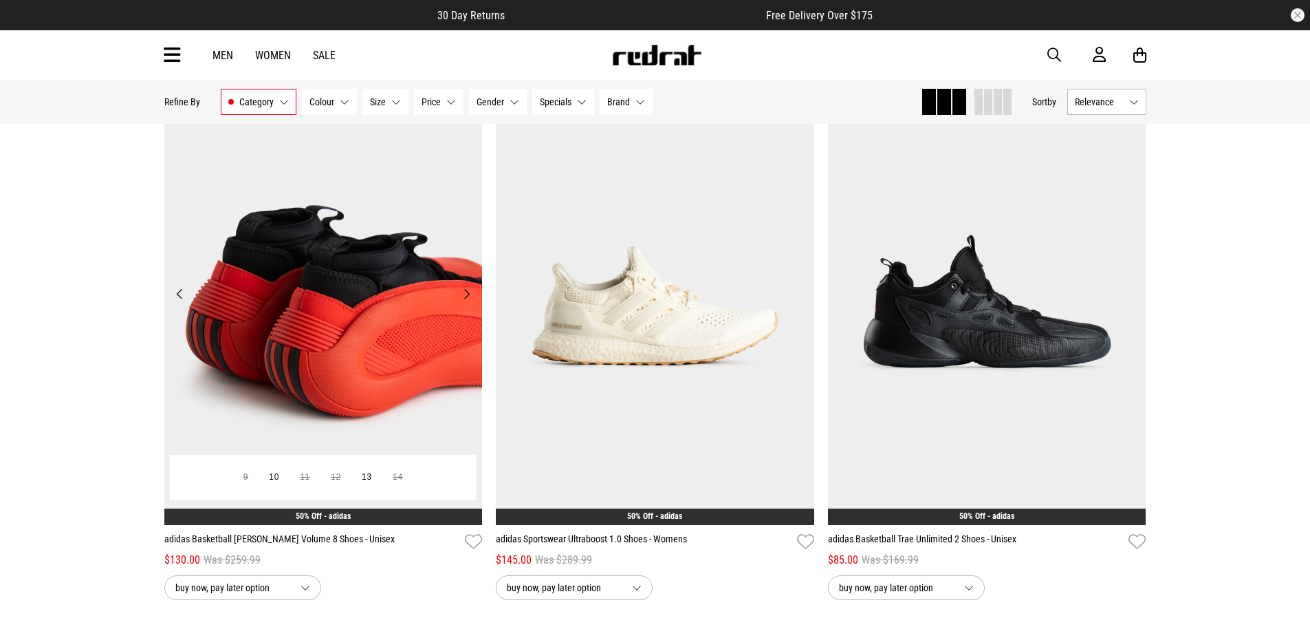
click at [471, 302] on button "Next" at bounding box center [466, 293] width 17 height 17
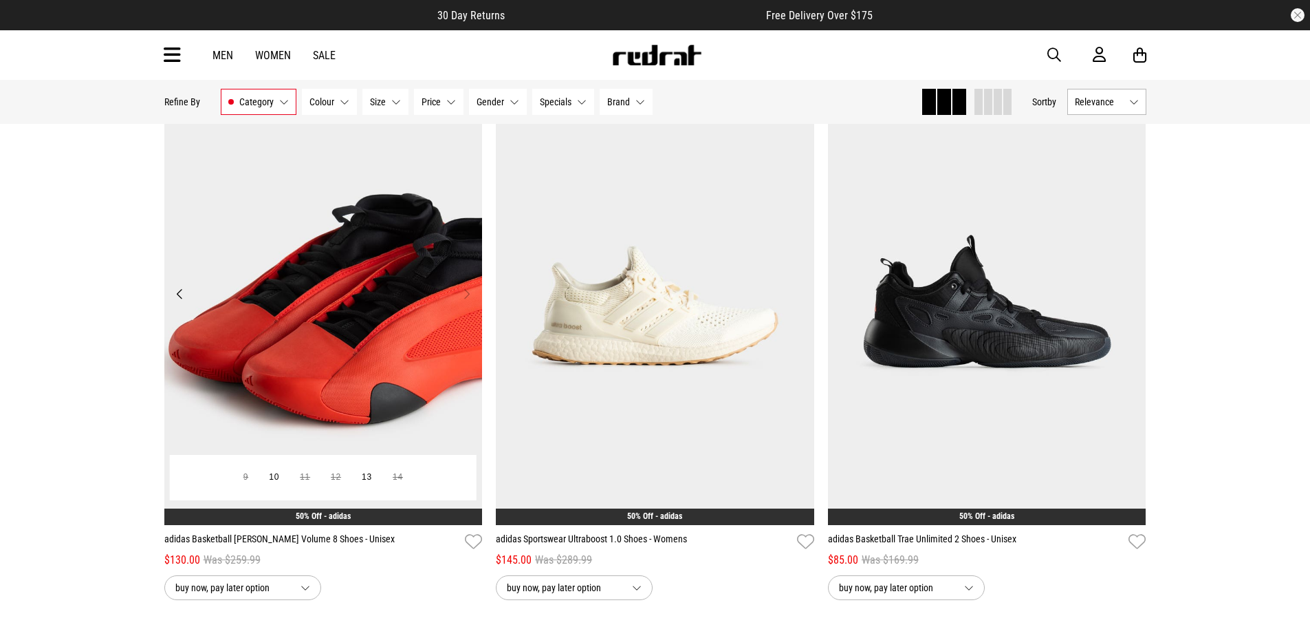
click at [471, 302] on button "Next" at bounding box center [466, 293] width 17 height 17
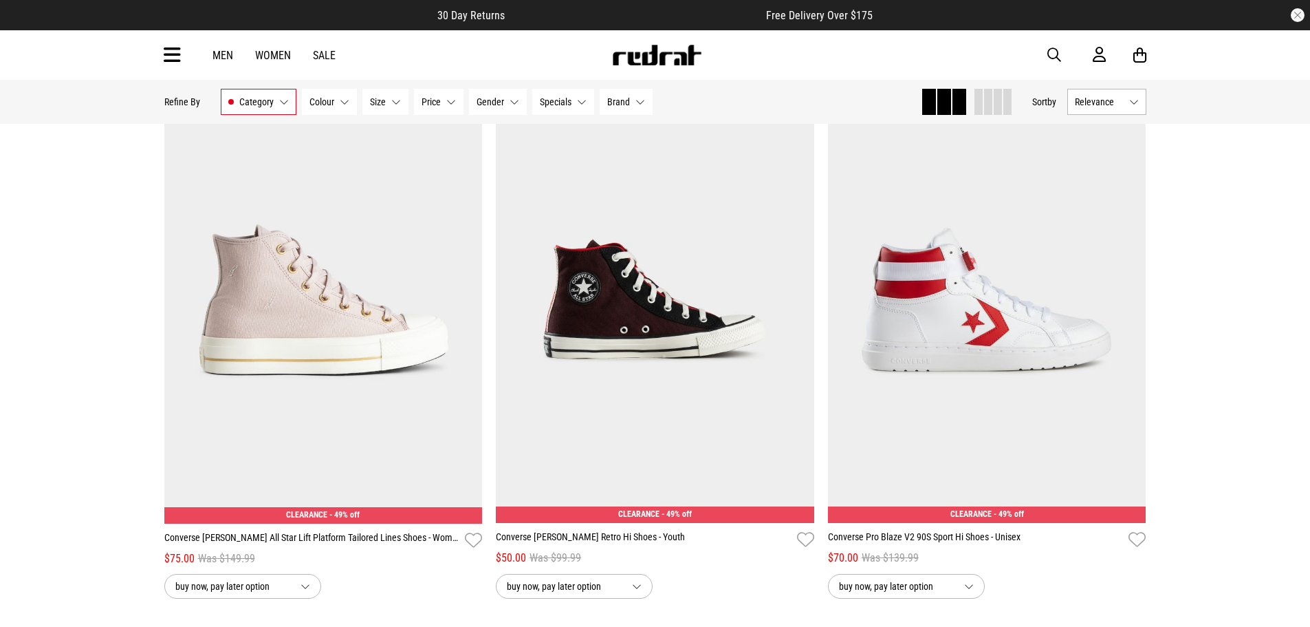
scroll to position [13137, 0]
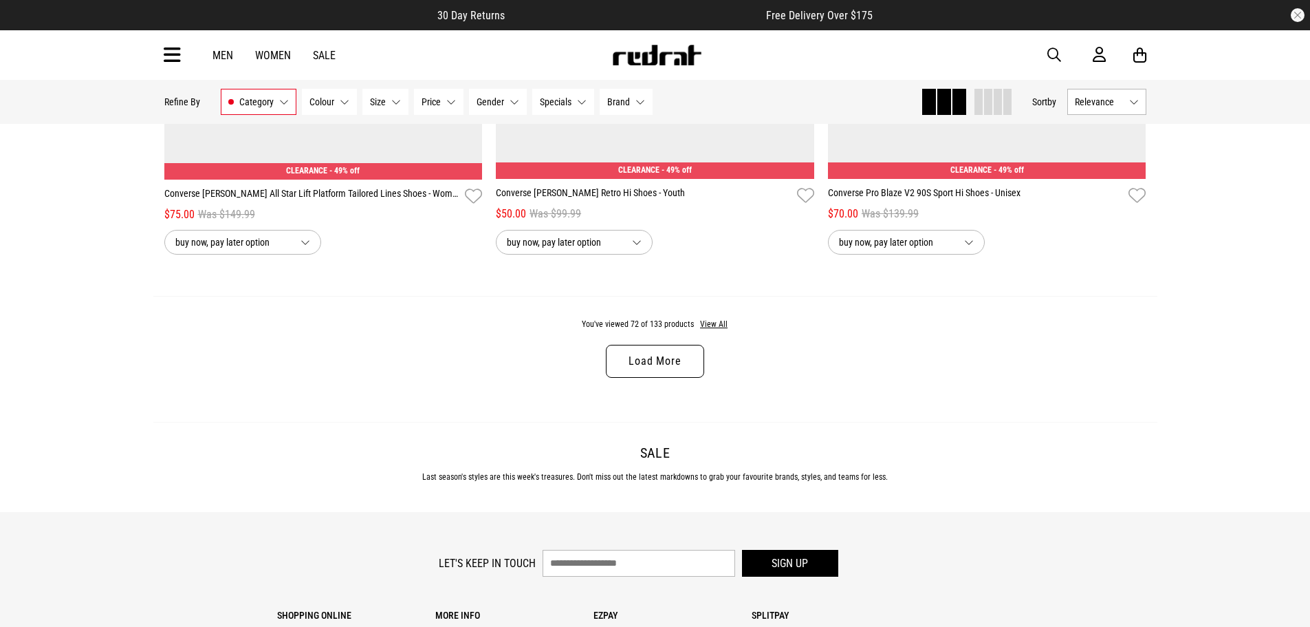
drag, startPoint x: 680, startPoint y: 385, endPoint x: 706, endPoint y: 369, distance: 31.5
click at [678, 378] on link "Load More" at bounding box center [655, 361] width 98 height 33
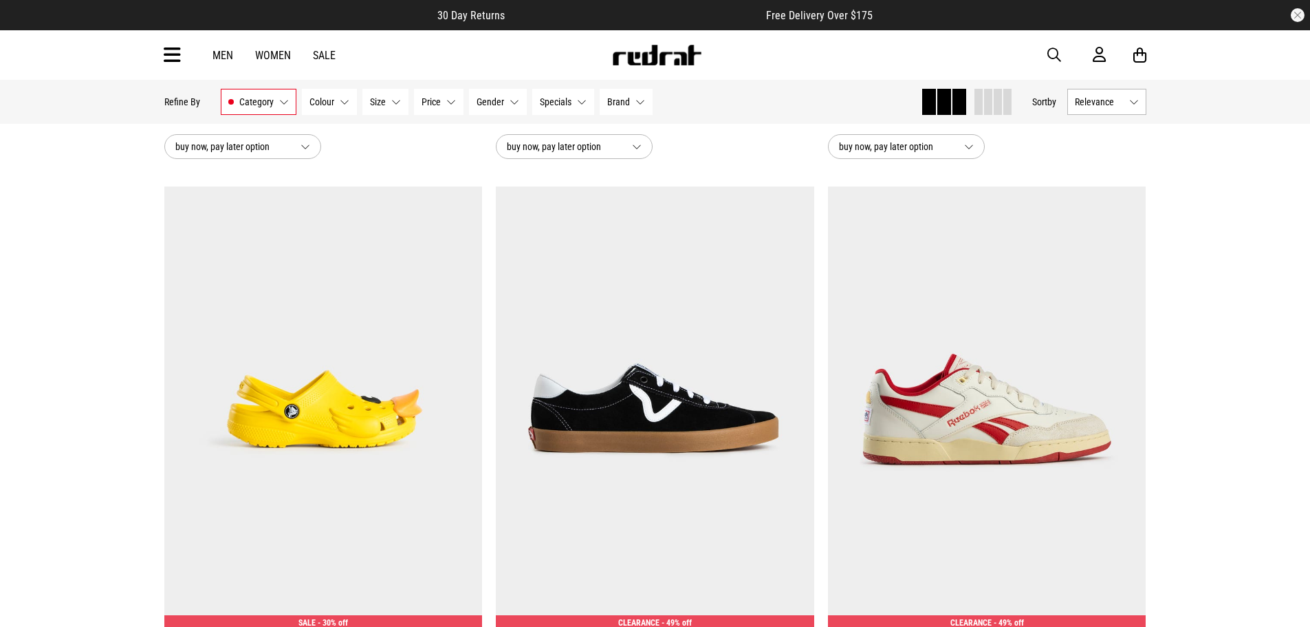
scroll to position [13412, 0]
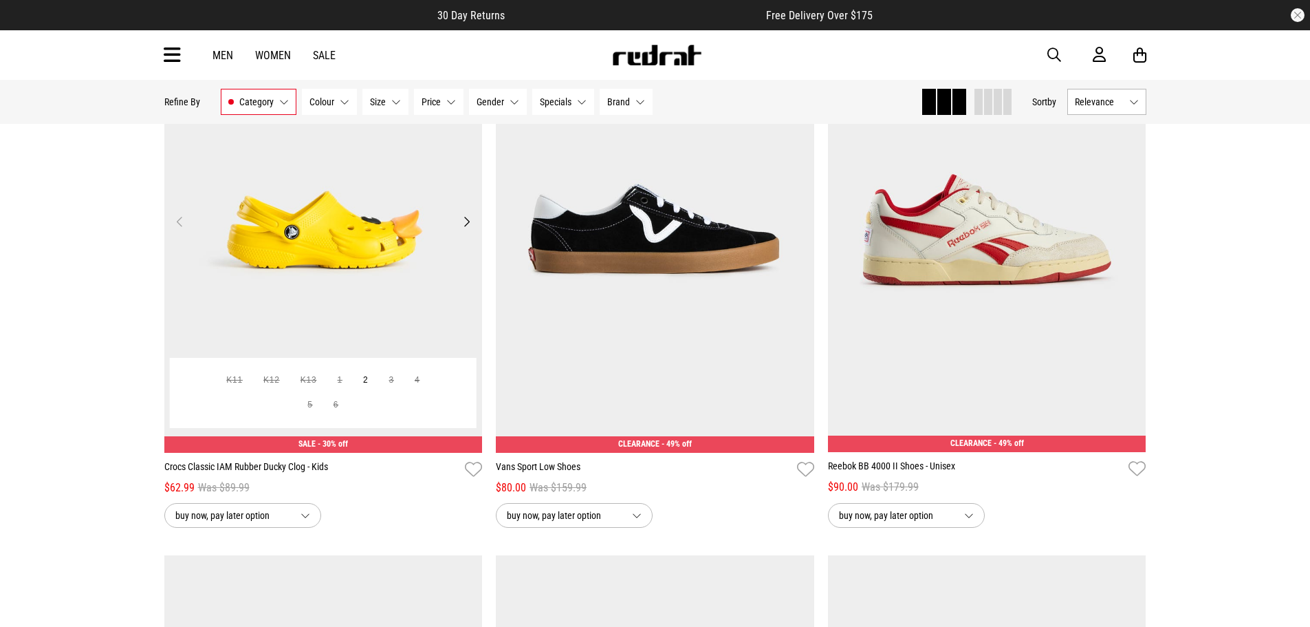
click at [459, 230] on button "Next" at bounding box center [466, 221] width 17 height 17
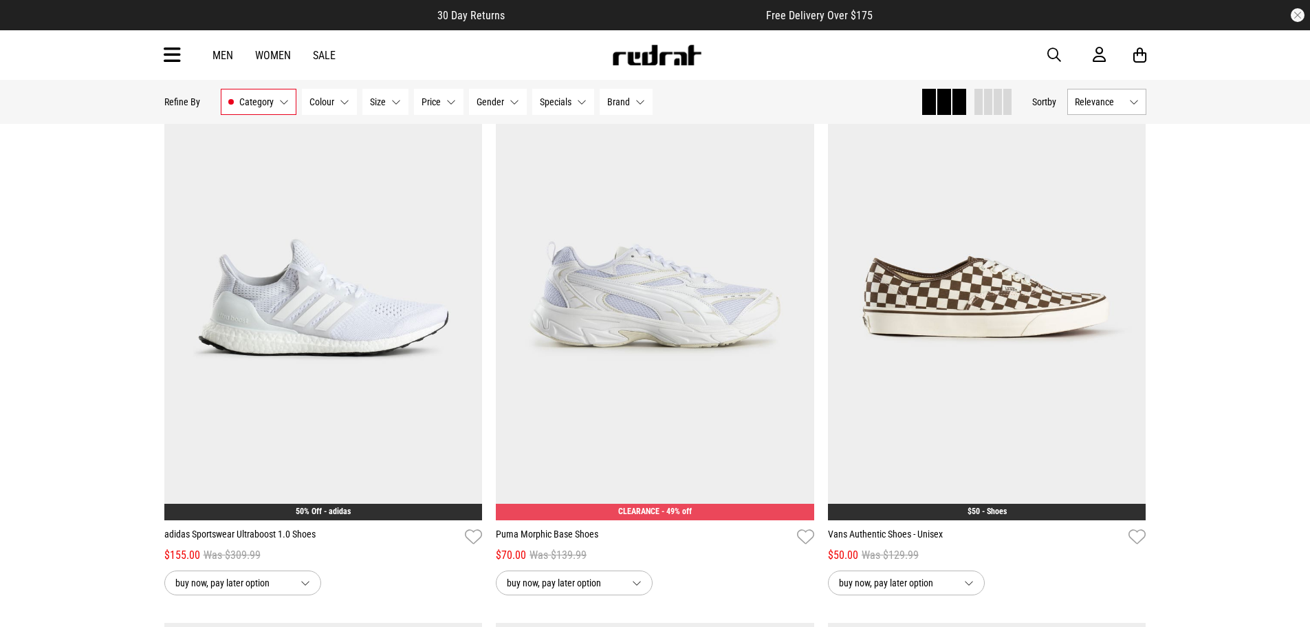
scroll to position [14444, 0]
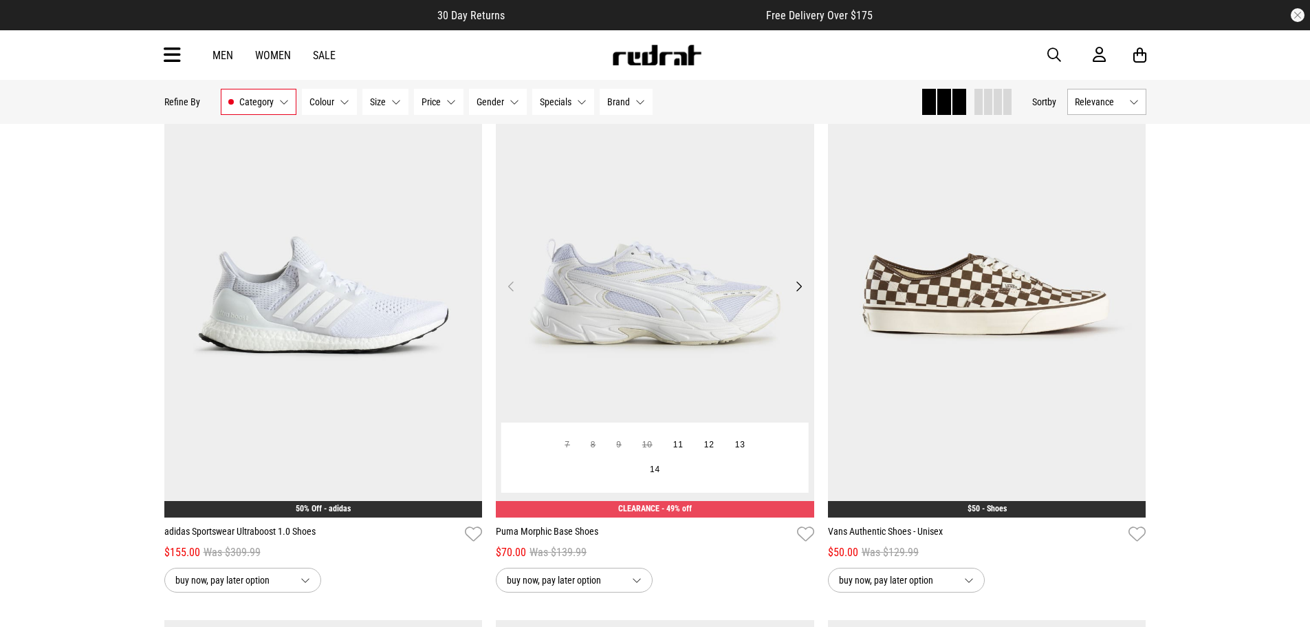
click at [796, 294] on button "Next" at bounding box center [798, 286] width 17 height 17
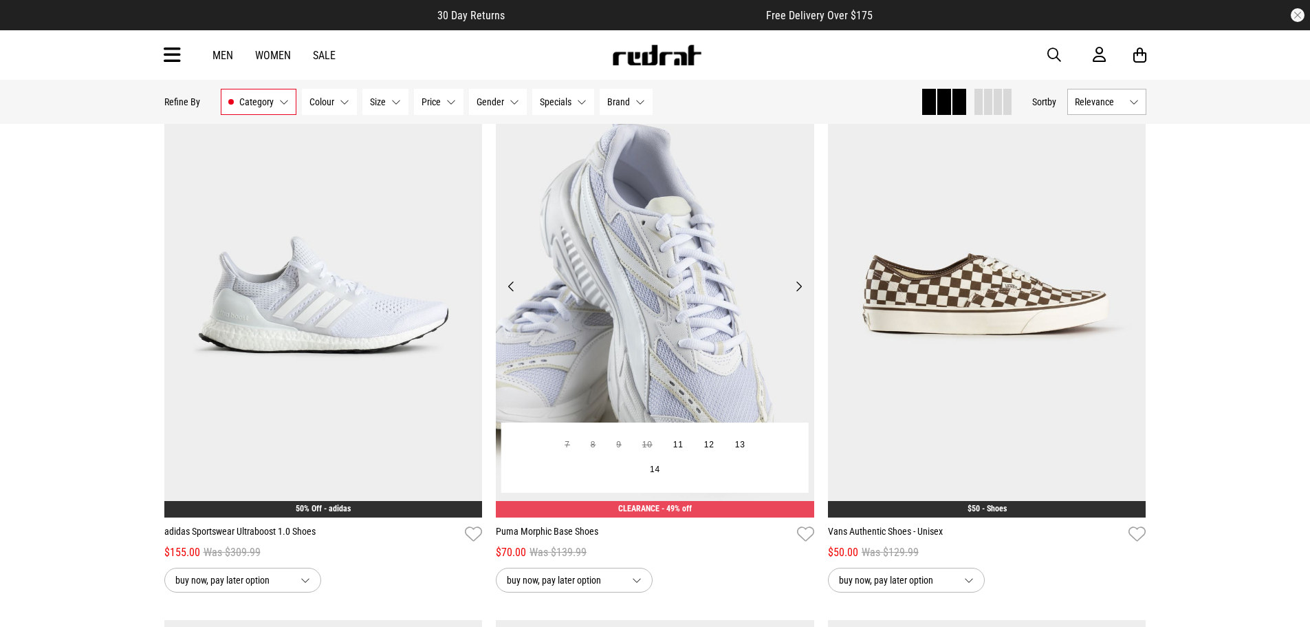
click at [796, 294] on button "Next" at bounding box center [798, 286] width 17 height 17
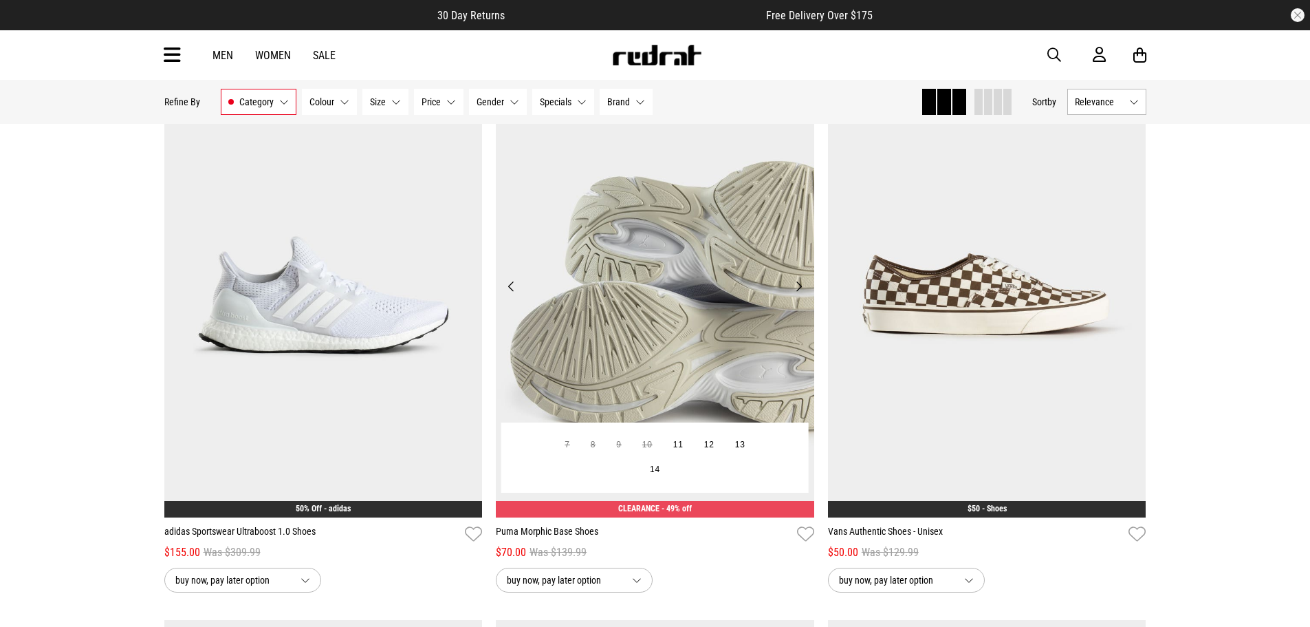
click at [796, 294] on button "Next" at bounding box center [798, 286] width 17 height 17
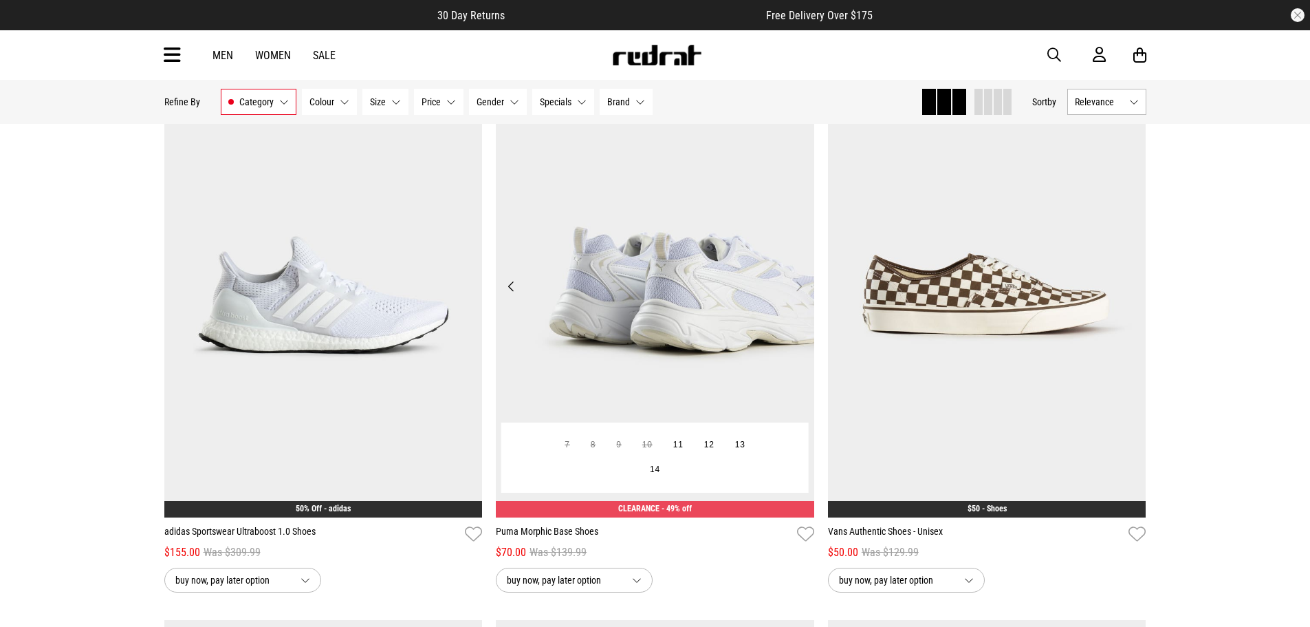
click at [796, 294] on button "Next" at bounding box center [798, 286] width 17 height 17
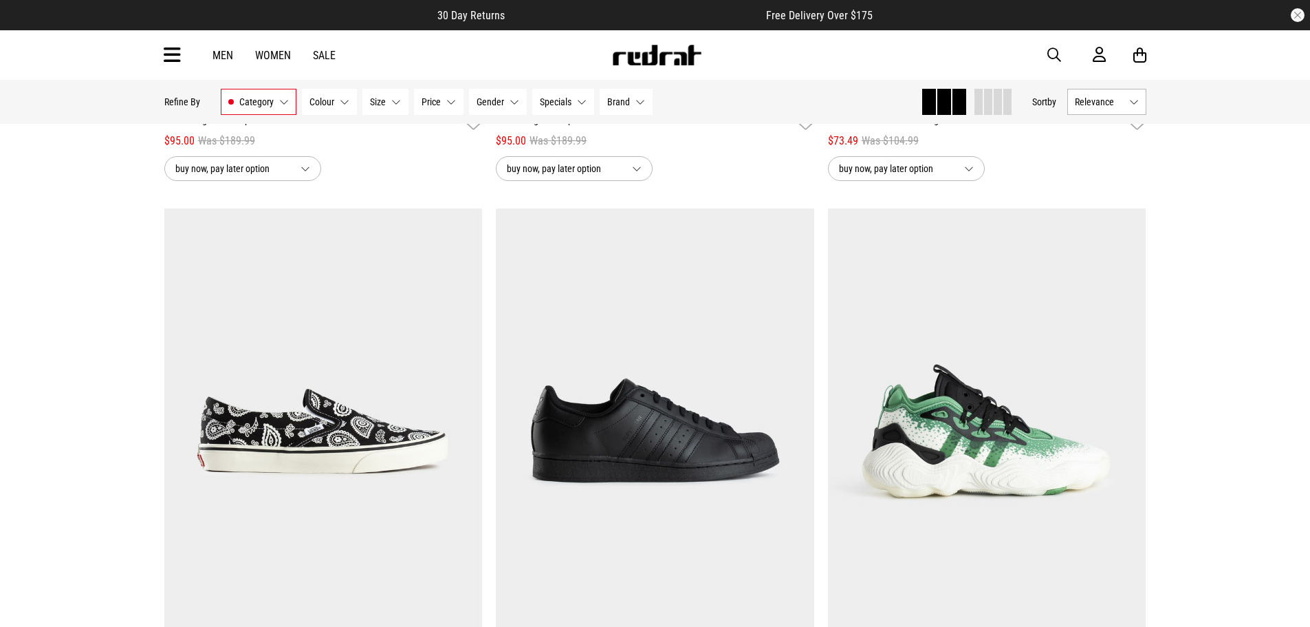
scroll to position [16095, 0]
